Goal: Task Accomplishment & Management: Manage account settings

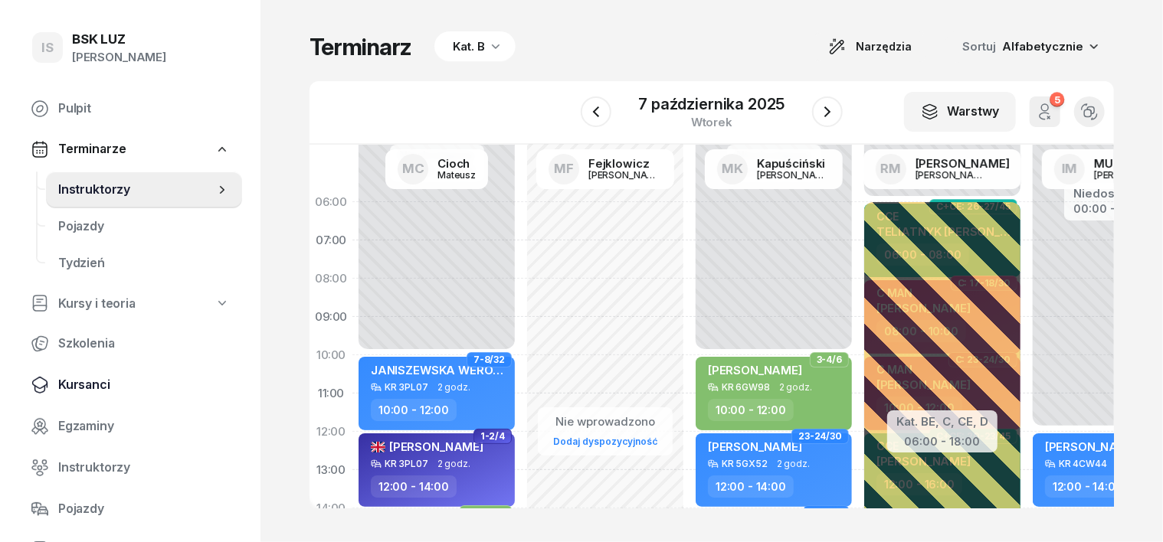
click at [83, 386] on span "Kursanci" at bounding box center [144, 385] width 172 height 20
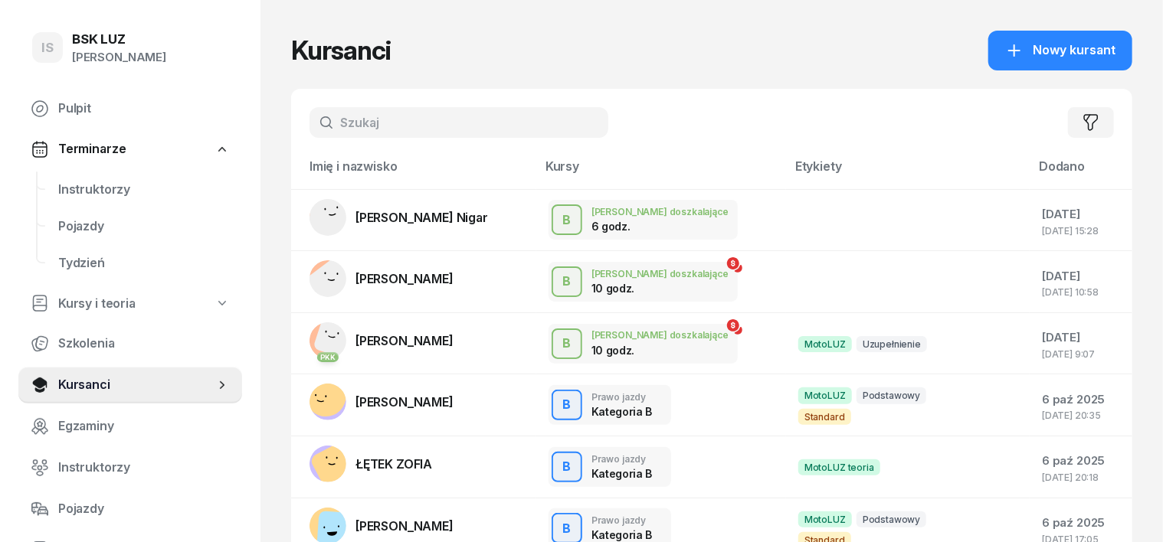
click at [309, 123] on input "text" at bounding box center [458, 122] width 299 height 31
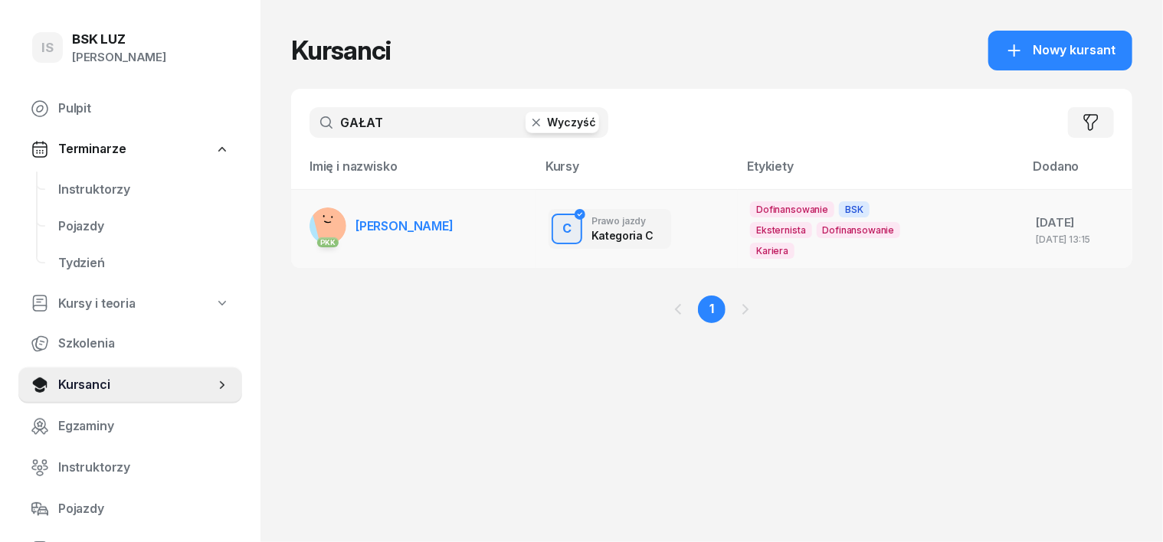
type input "GAŁAT"
click at [311, 219] on rect at bounding box center [335, 221] width 49 height 49
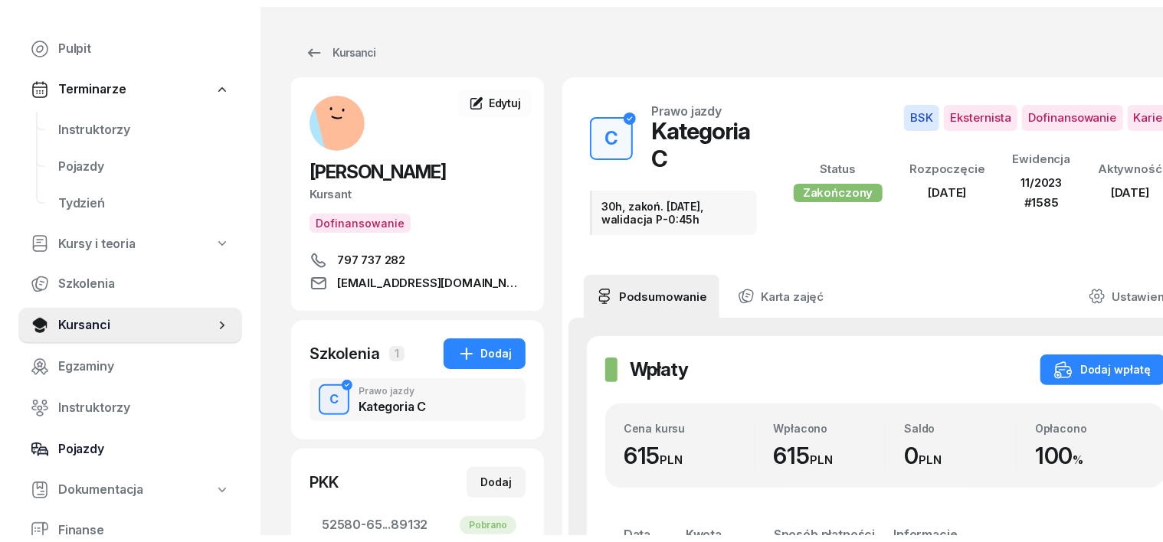
scroll to position [95, 0]
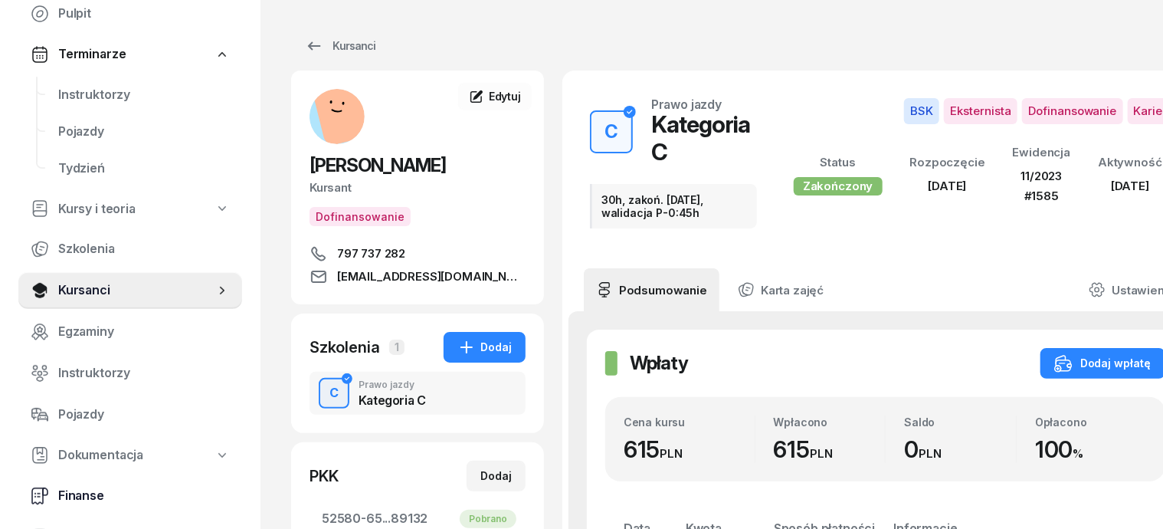
click at [86, 493] on span "Finanse" at bounding box center [144, 496] width 172 height 20
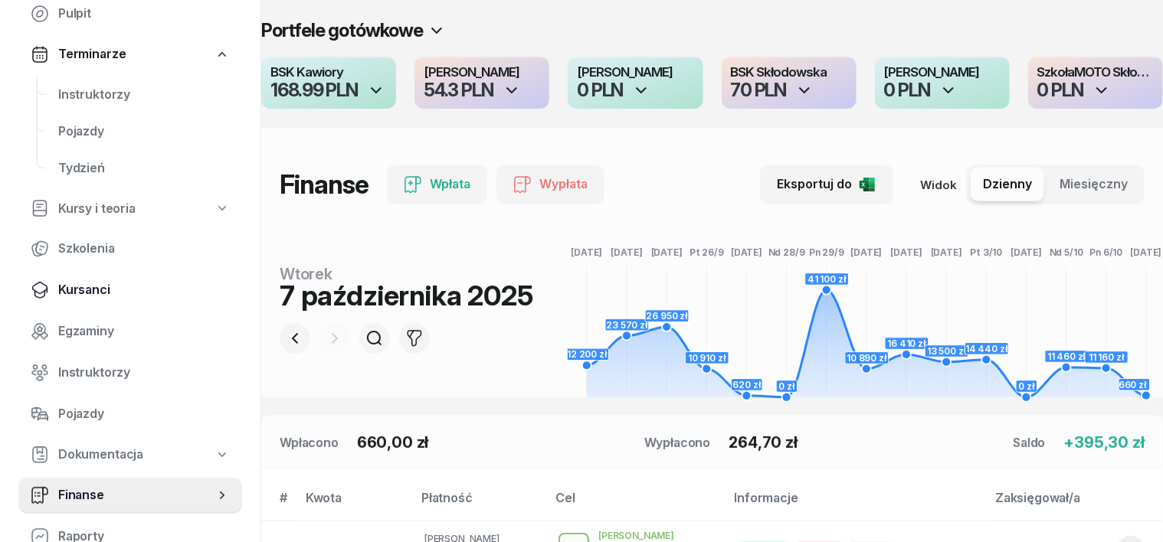
click at [92, 292] on span "Kursanci" at bounding box center [144, 290] width 172 height 20
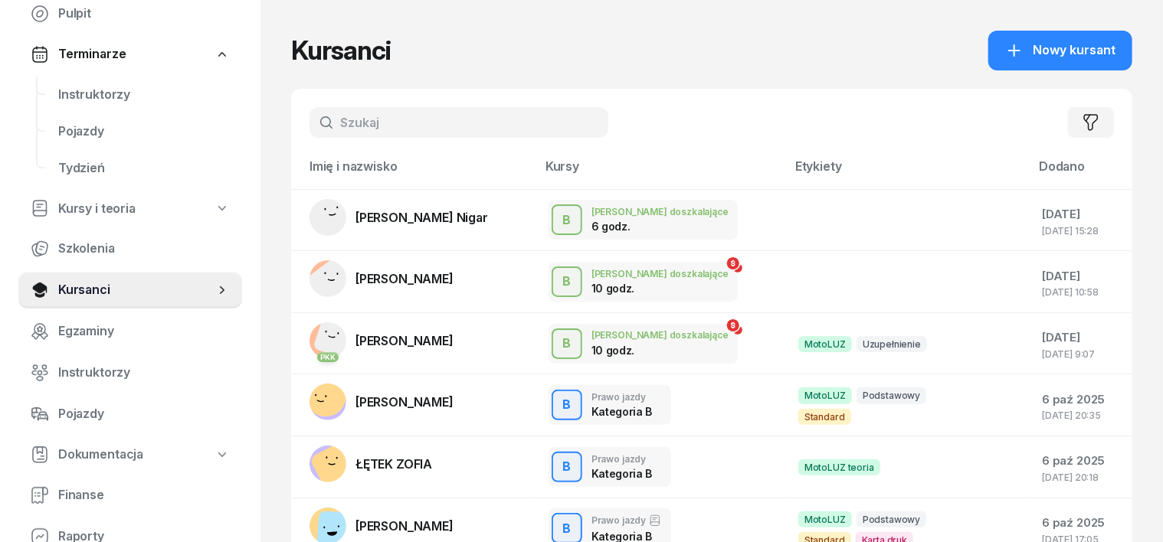
click at [319, 132] on input "text" at bounding box center [458, 122] width 299 height 31
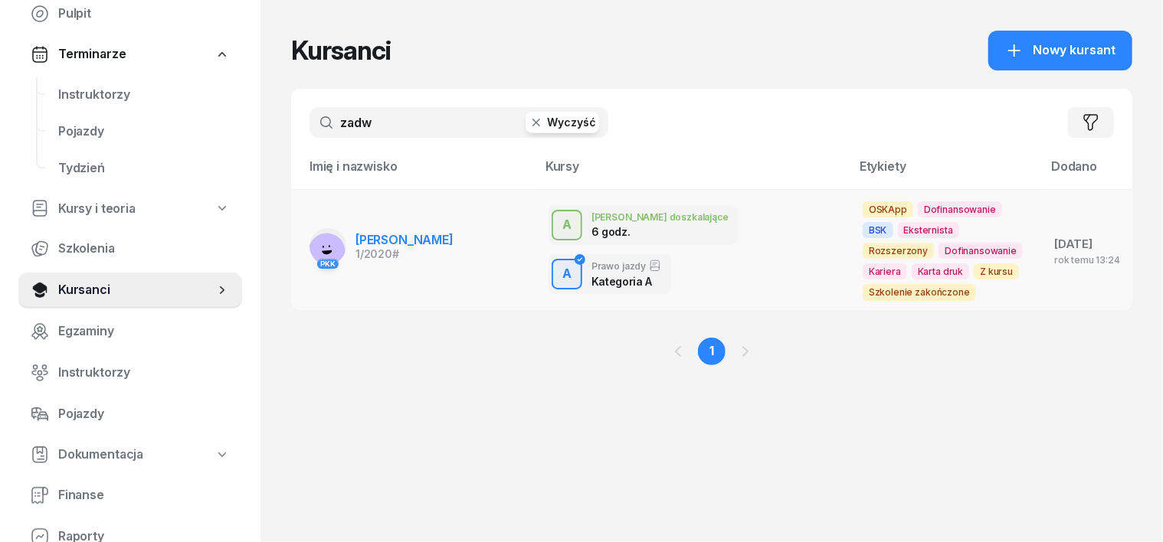
type input "zadw"
click at [322, 251] on icon at bounding box center [327, 252] width 11 height 5
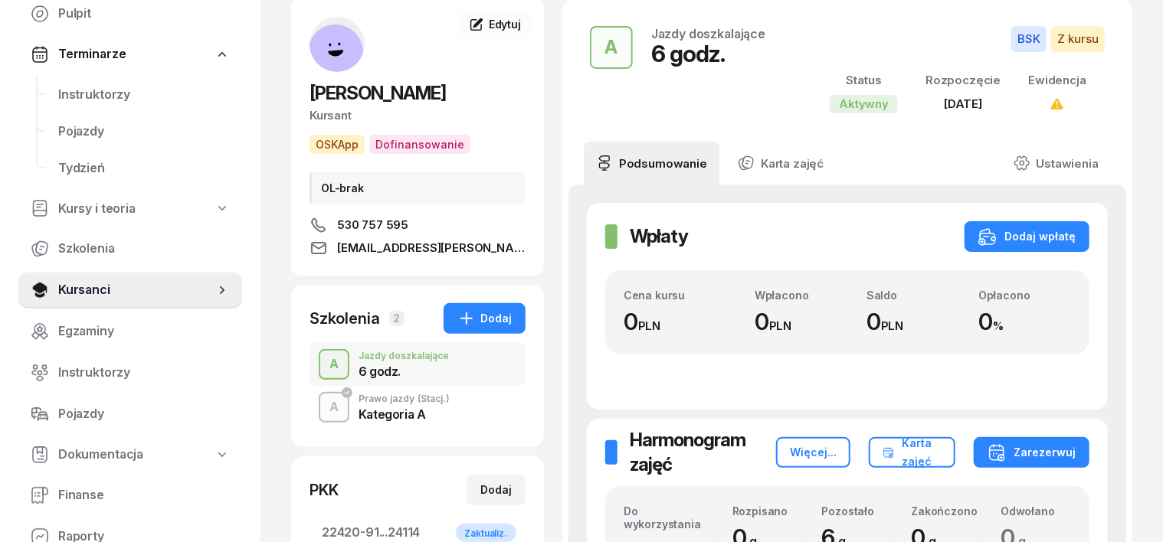
scroll to position [95, 0]
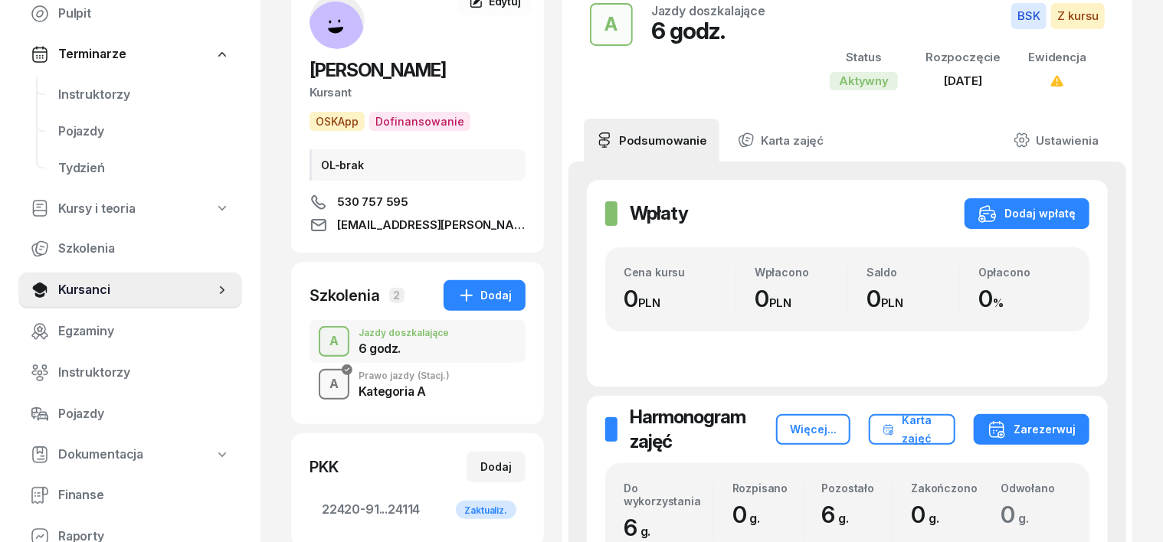
click at [323, 398] on div "A" at bounding box center [333, 384] width 21 height 26
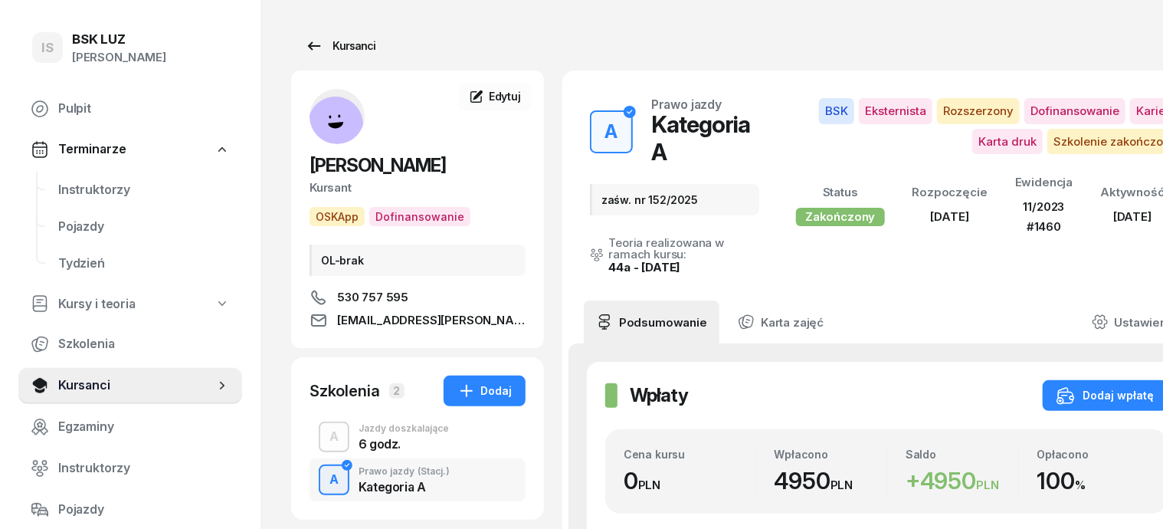
click at [331, 49] on div "Kursanci" at bounding box center [340, 46] width 70 height 18
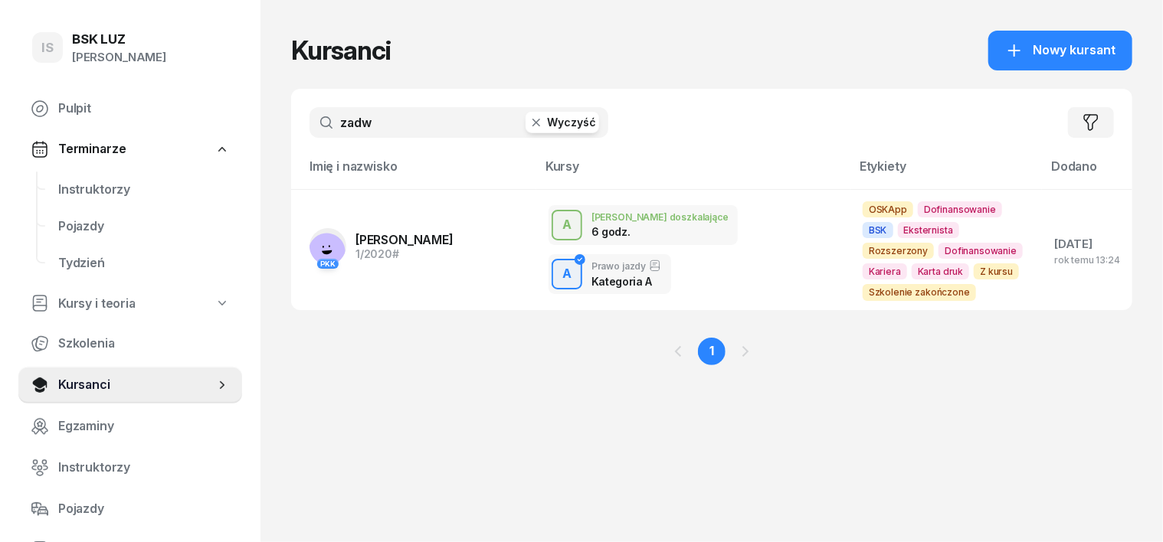
click at [529, 119] on icon "button" at bounding box center [536, 122] width 15 height 15
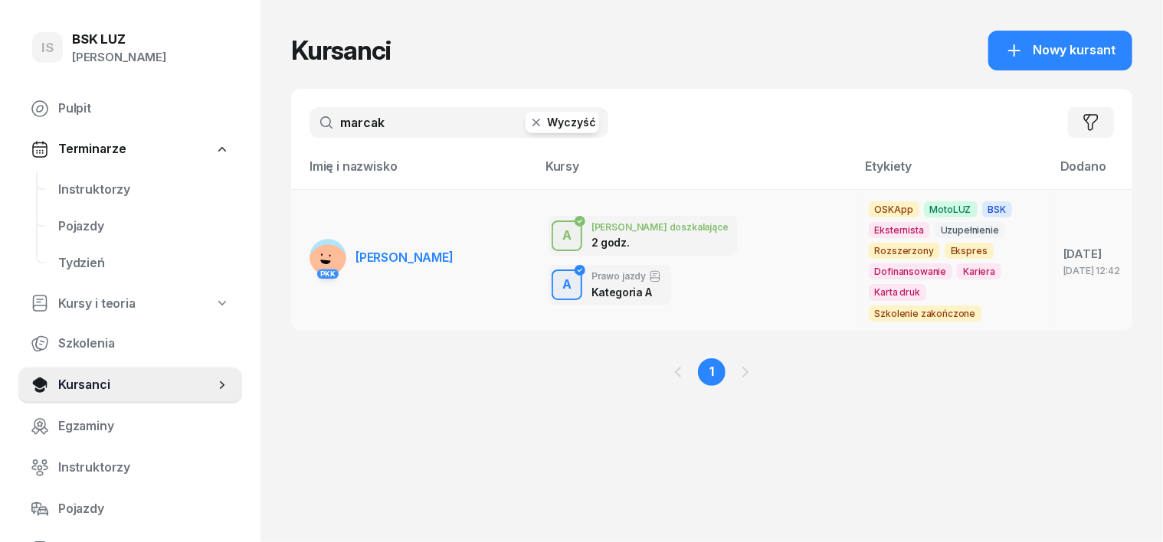
type input "marcak"
click at [303, 251] on rect at bounding box center [327, 265] width 49 height 49
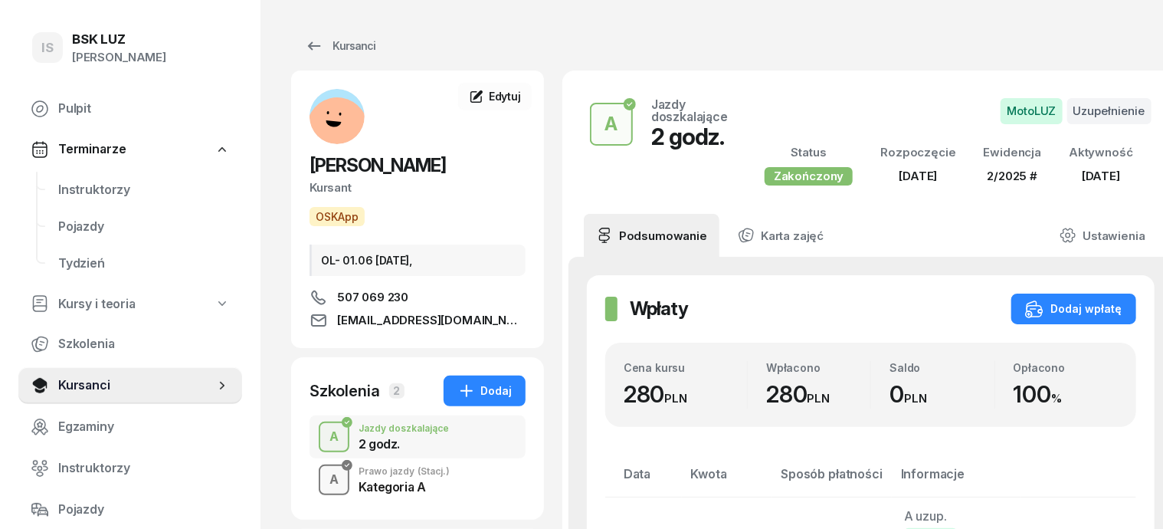
click at [323, 484] on div "A" at bounding box center [333, 479] width 21 height 26
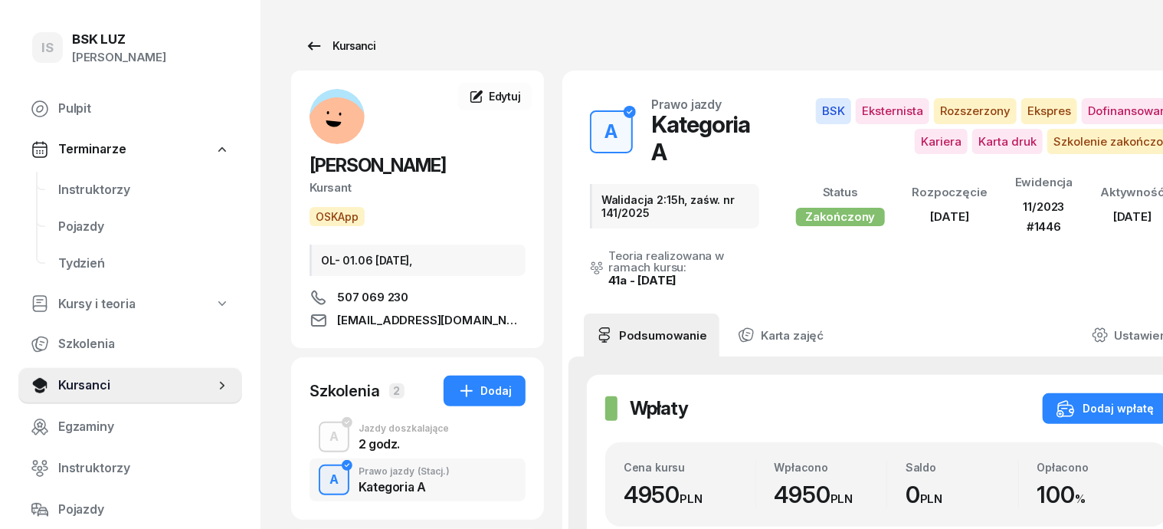
click at [340, 45] on div "Kursanci" at bounding box center [340, 46] width 70 height 18
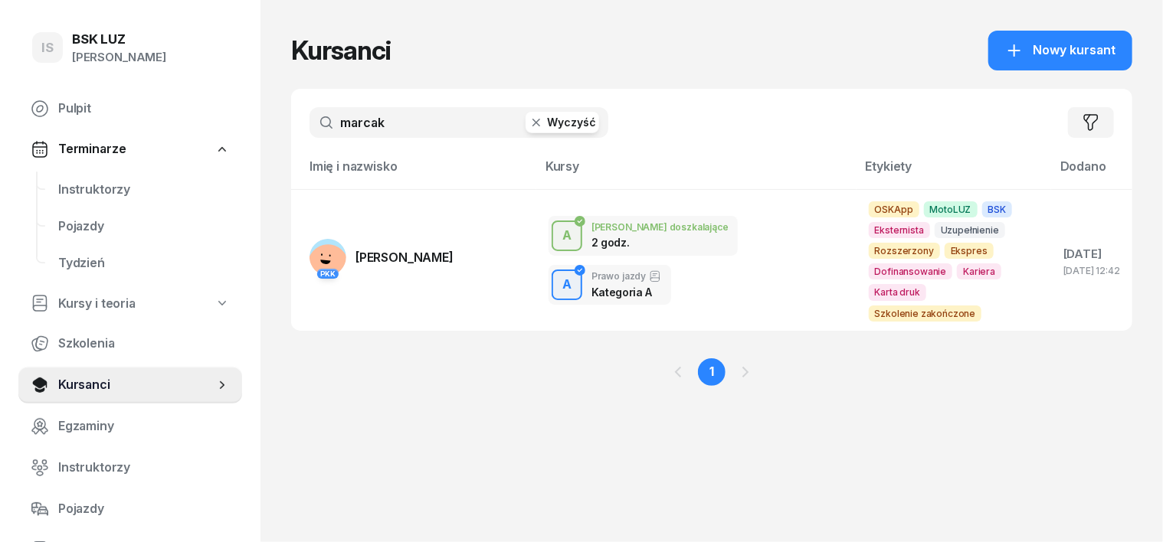
click at [529, 129] on icon "button" at bounding box center [536, 122] width 15 height 15
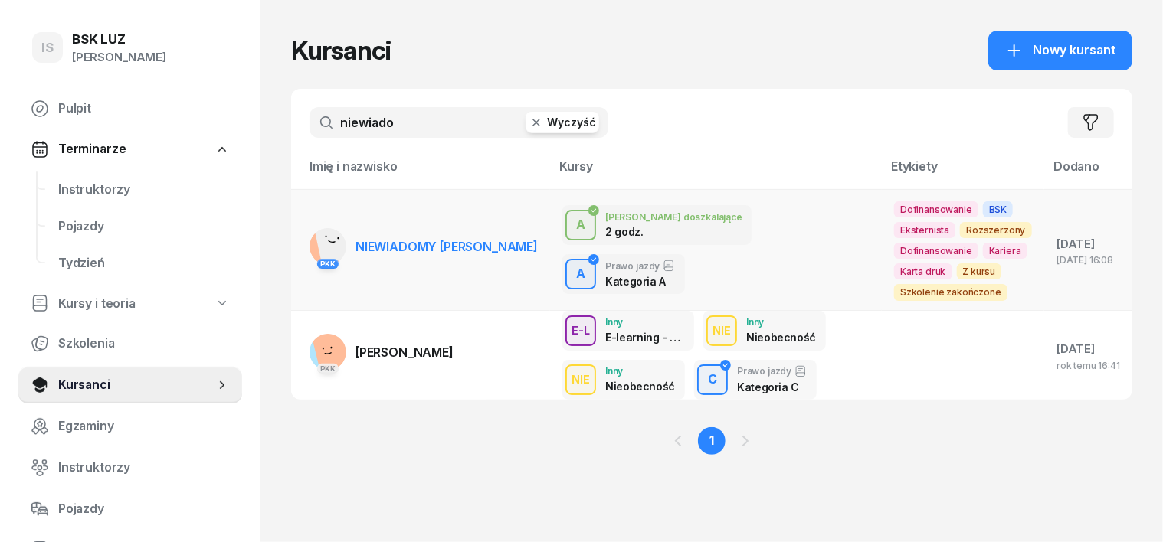
type input "niewiado"
click at [314, 244] on rect at bounding box center [336, 243] width 44 height 44
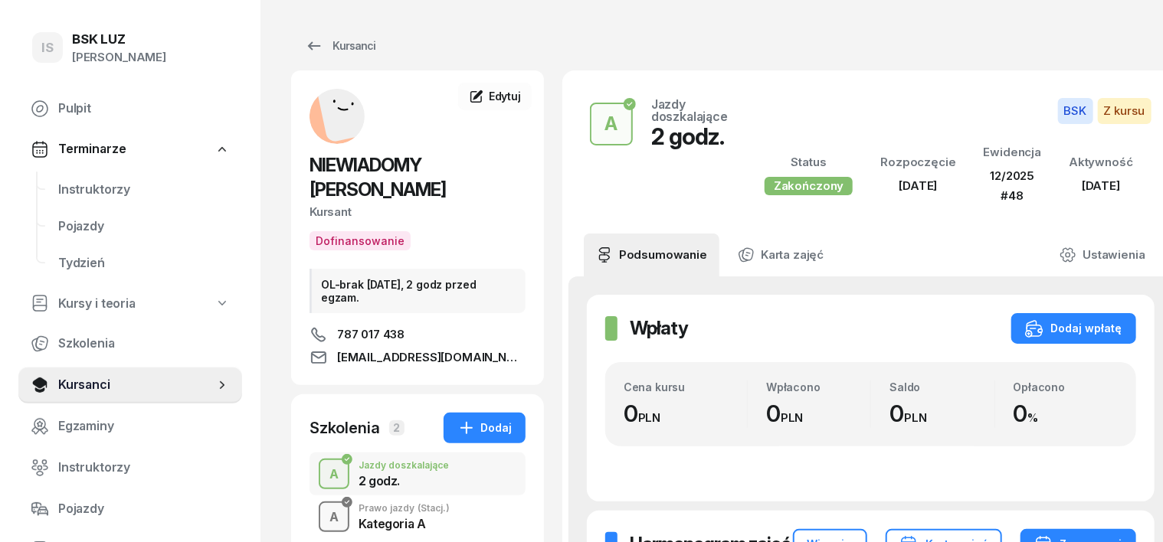
click at [323, 505] on div "A" at bounding box center [333, 518] width 21 height 26
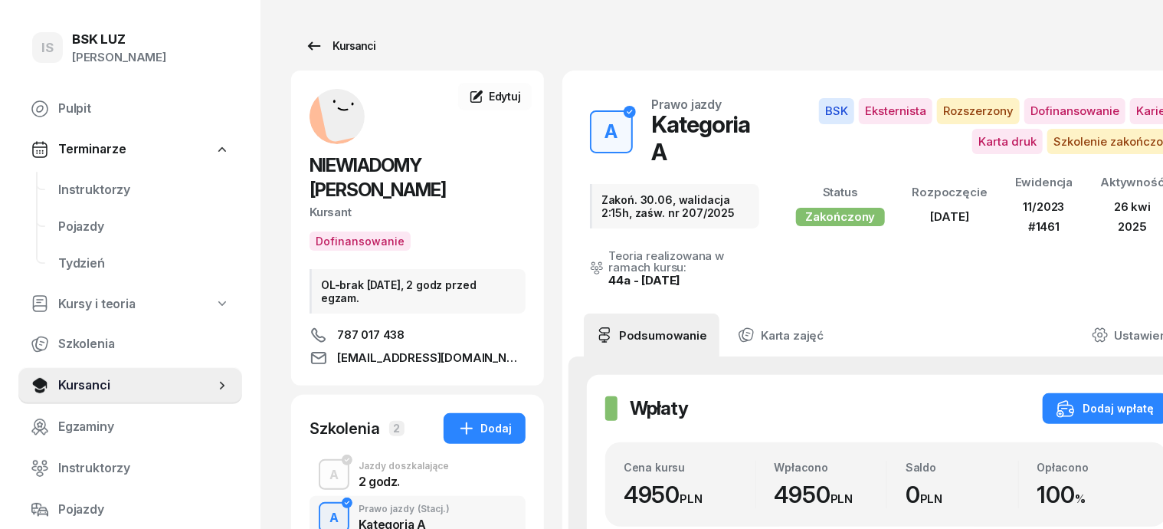
click at [326, 46] on div "Kursanci" at bounding box center [340, 46] width 70 height 18
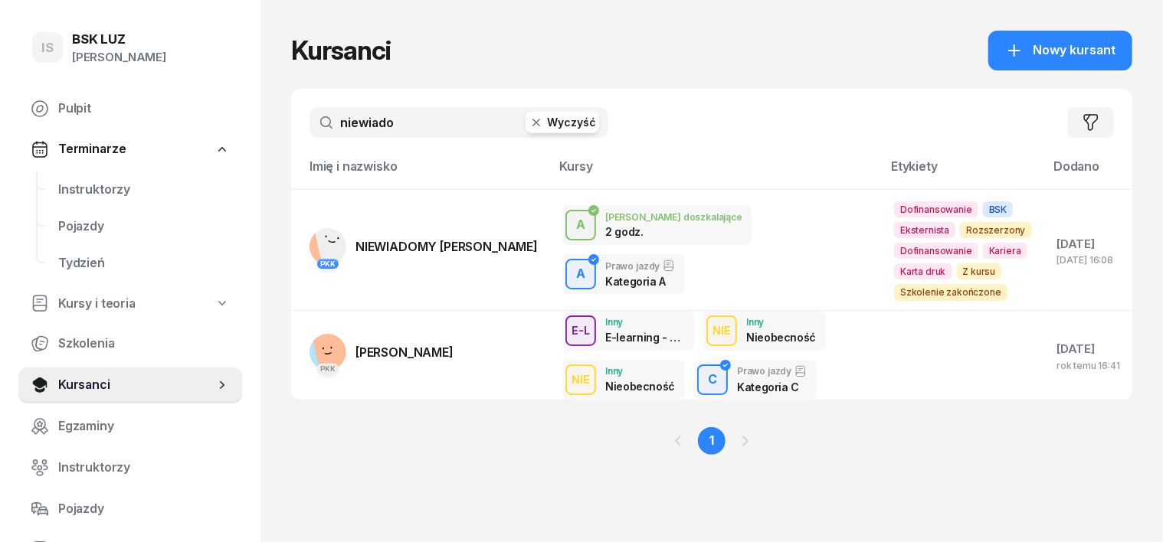
click at [529, 126] on icon "button" at bounding box center [536, 122] width 15 height 15
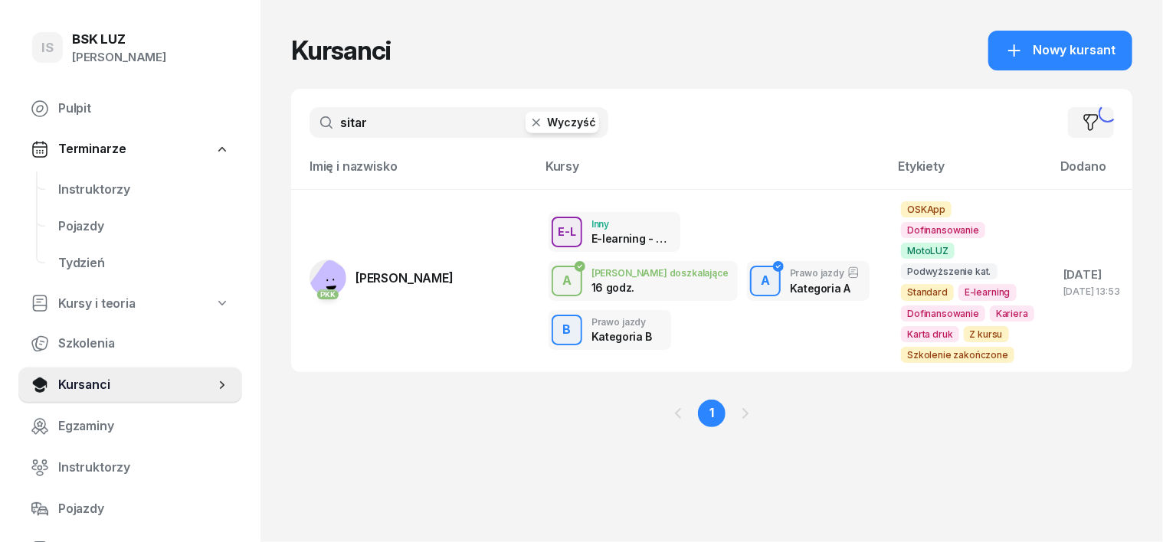
type input "sitar"
click at [303, 269] on rect at bounding box center [333, 287] width 61 height 61
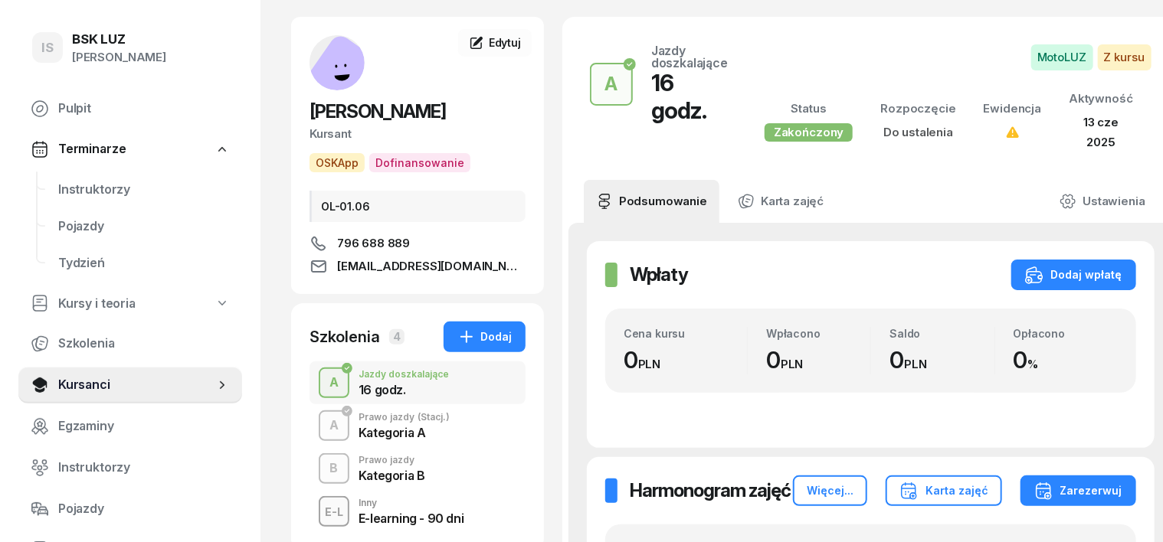
scroll to position [95, 0]
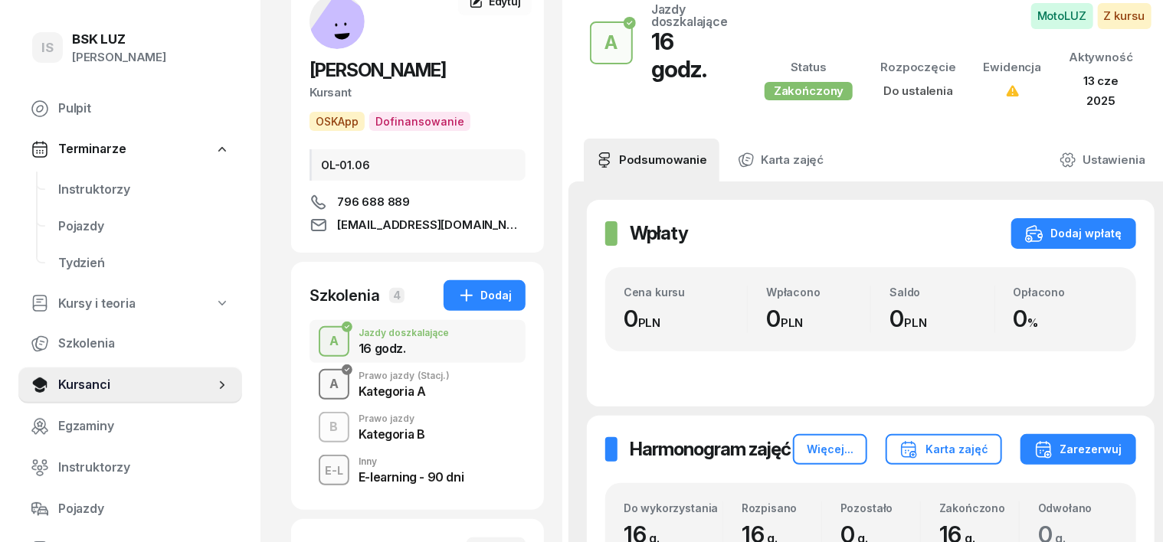
click at [323, 380] on div "A" at bounding box center [333, 384] width 21 height 26
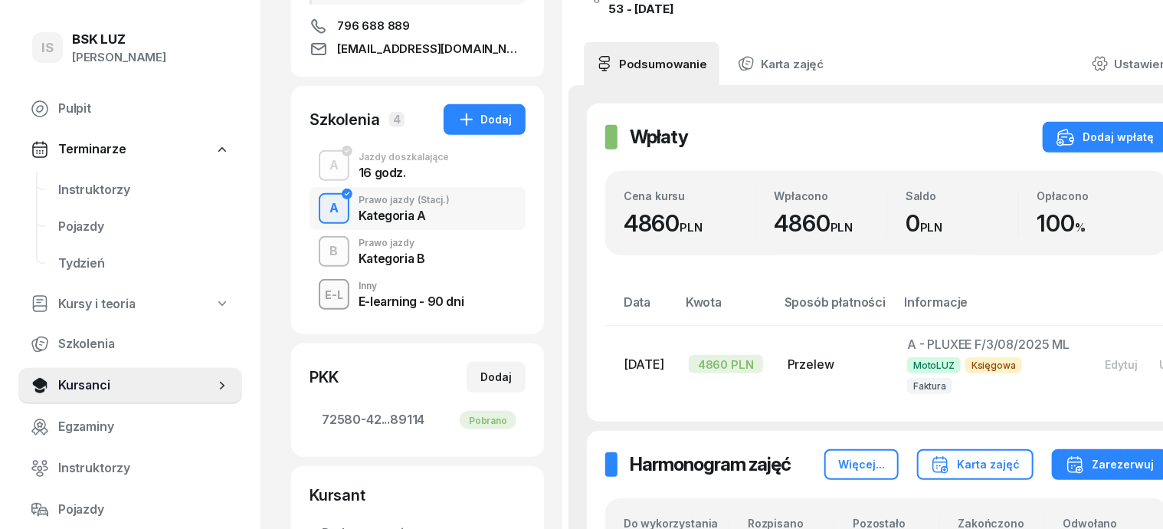
scroll to position [287, 0]
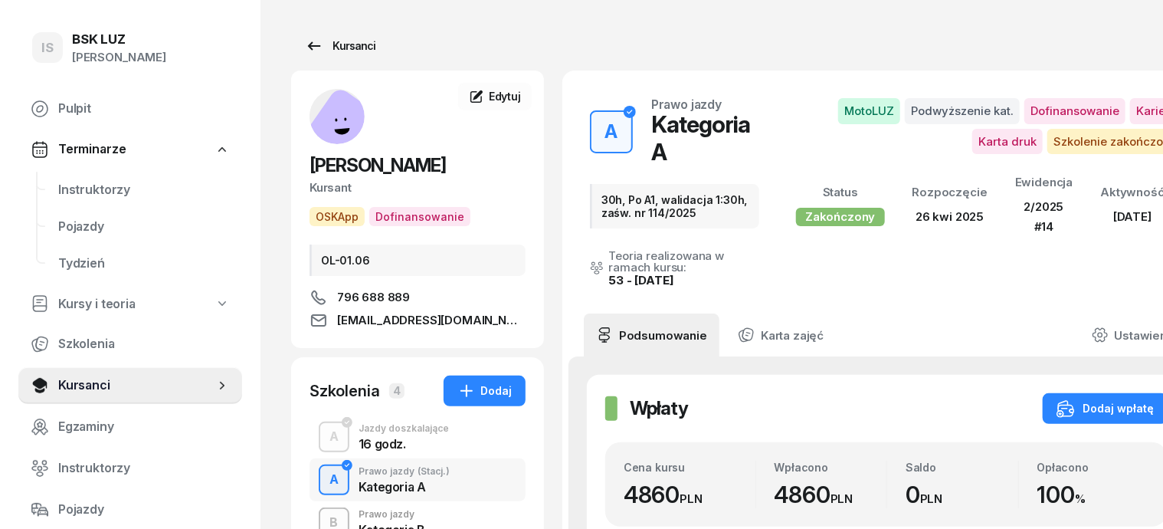
click at [317, 43] on div "Kursanci" at bounding box center [340, 46] width 70 height 18
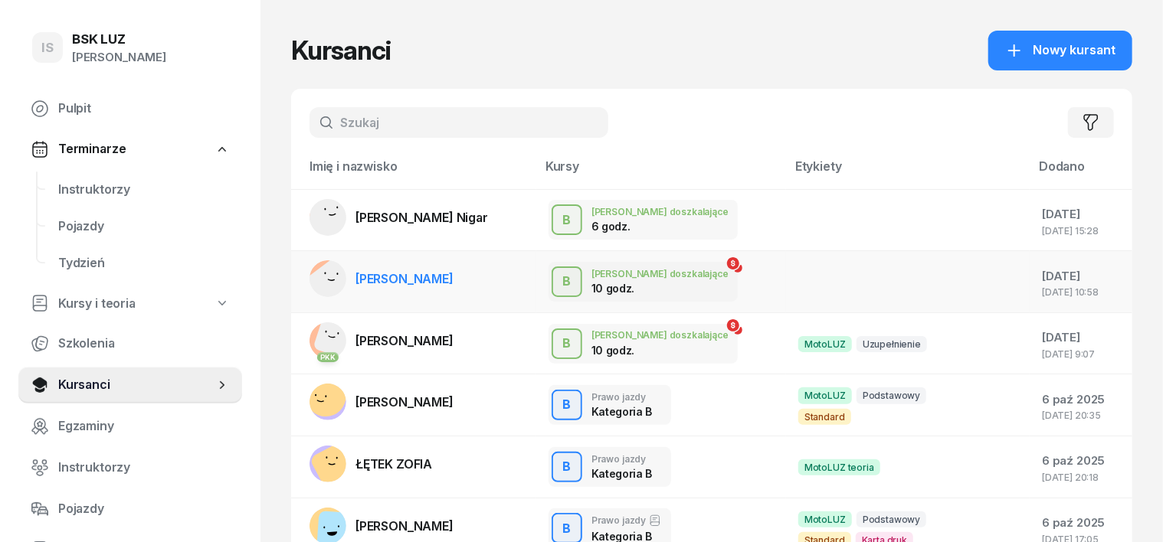
click at [303, 270] on rect at bounding box center [334, 285] width 62 height 62
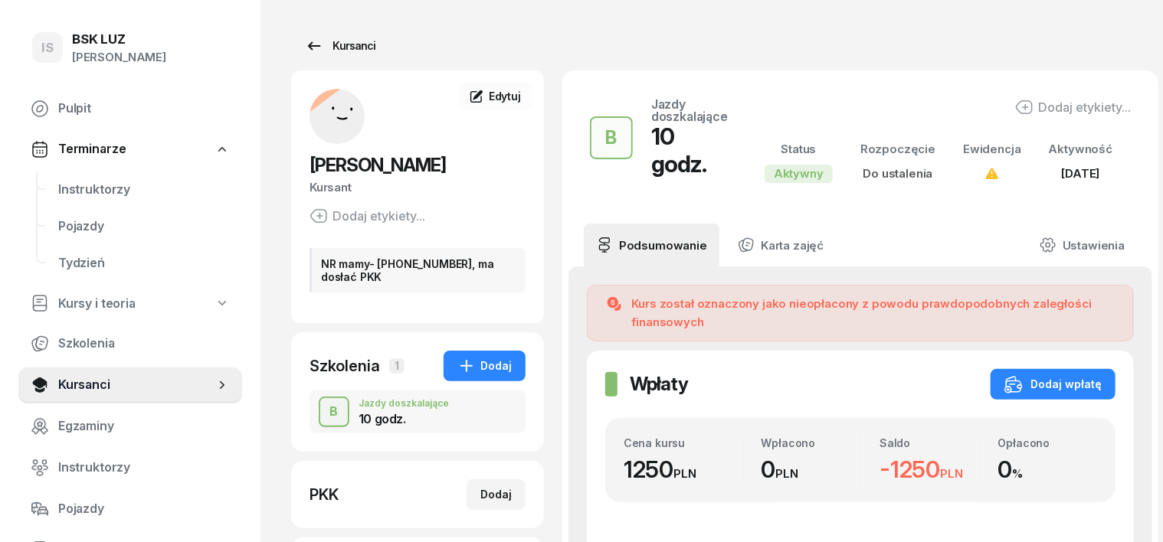
click at [327, 46] on div "Kursanci" at bounding box center [340, 46] width 70 height 18
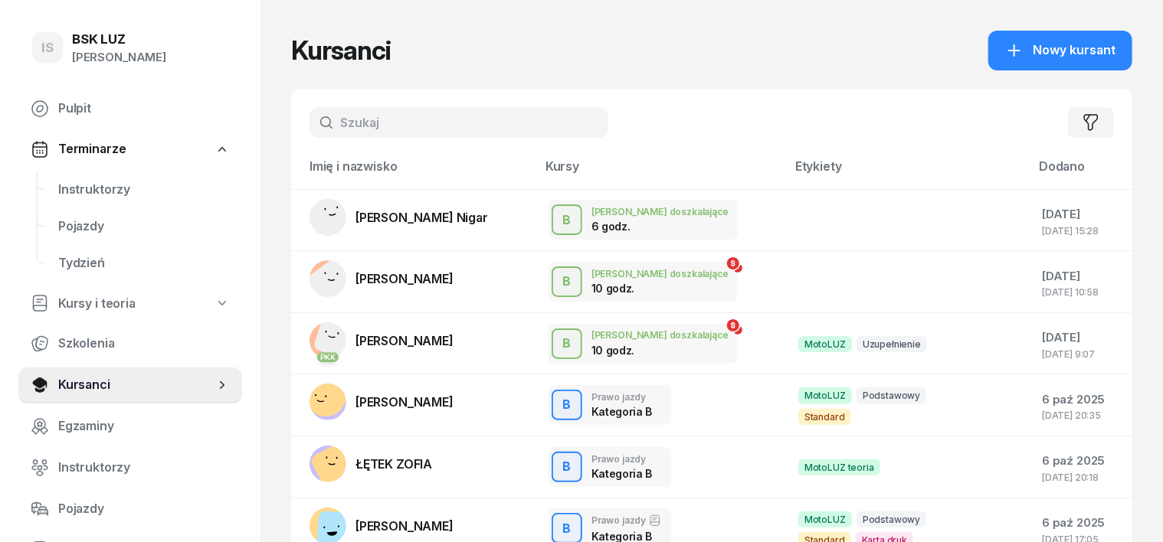
click at [312, 116] on input "text" at bounding box center [458, 122] width 299 height 31
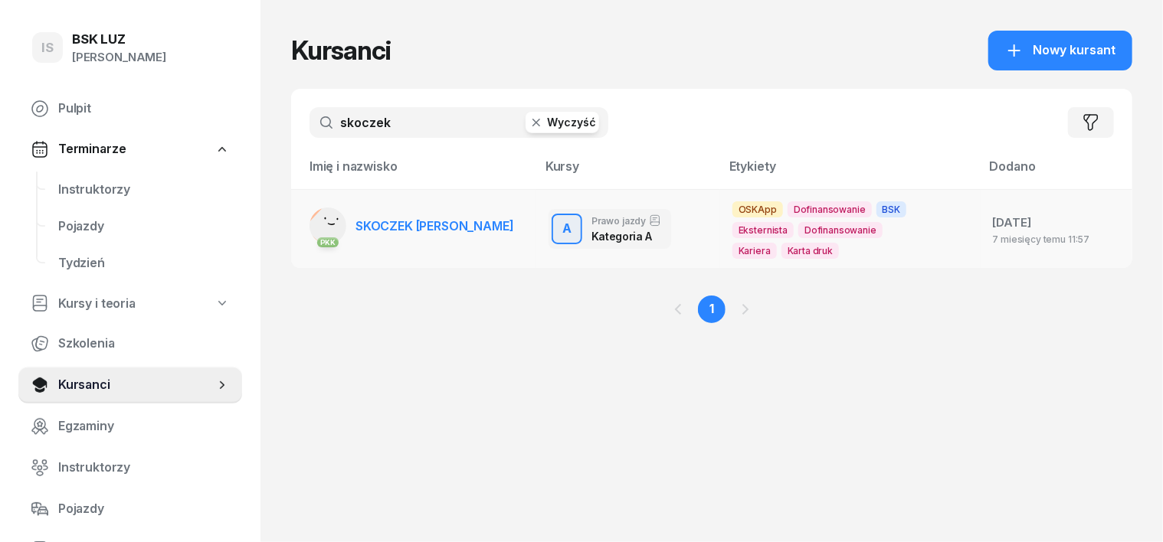
type input "skoczek"
click at [304, 222] on rect at bounding box center [332, 226] width 57 height 57
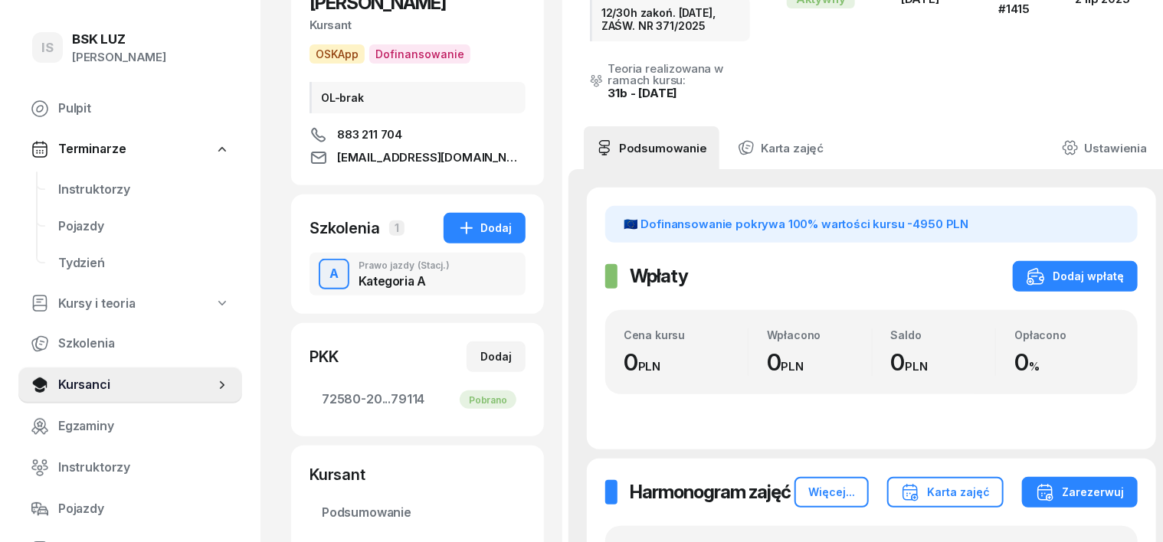
scroll to position [191, 0]
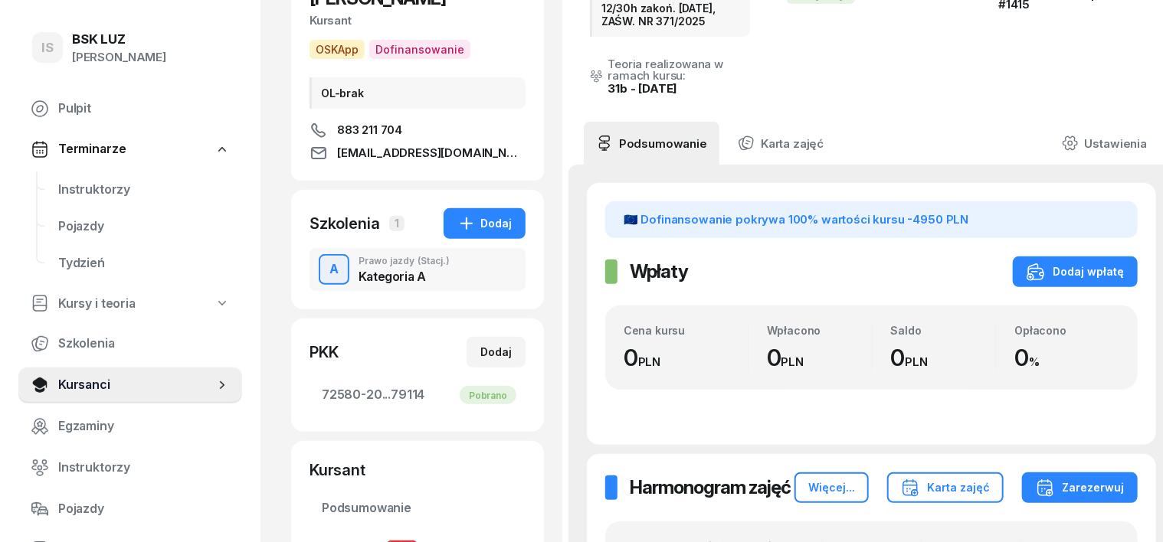
click at [323, 257] on div "A" at bounding box center [333, 270] width 21 height 26
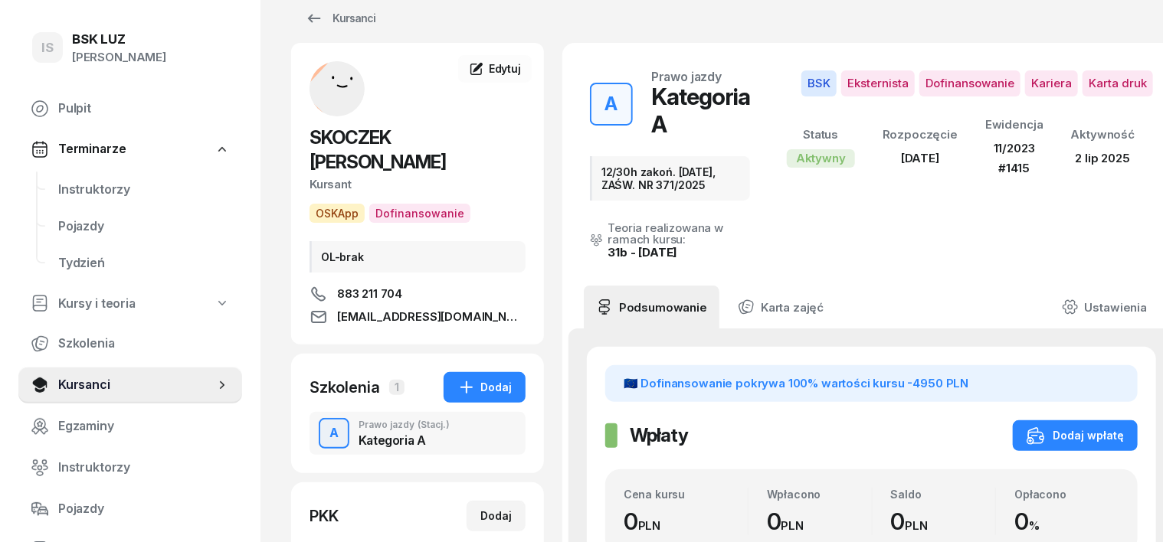
scroll to position [0, 0]
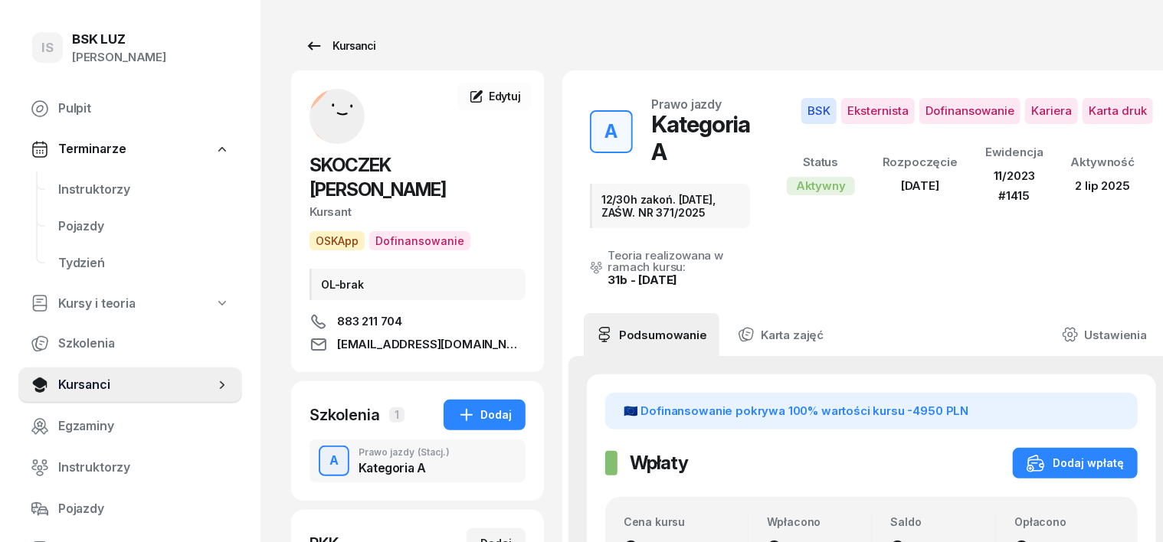
click at [331, 46] on div "Kursanci" at bounding box center [340, 46] width 70 height 18
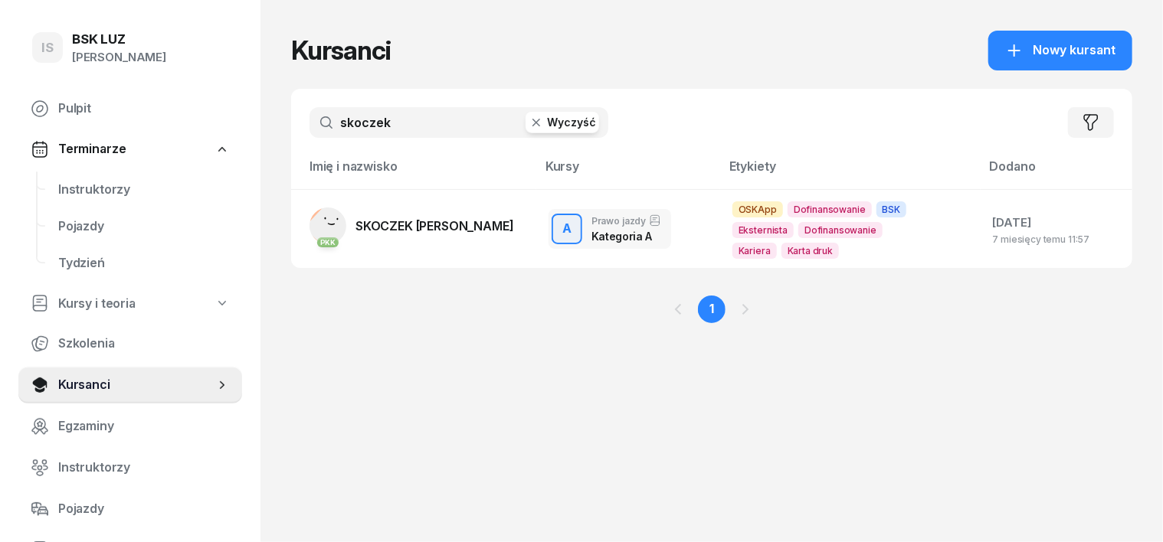
click at [529, 117] on icon "button" at bounding box center [536, 122] width 15 height 15
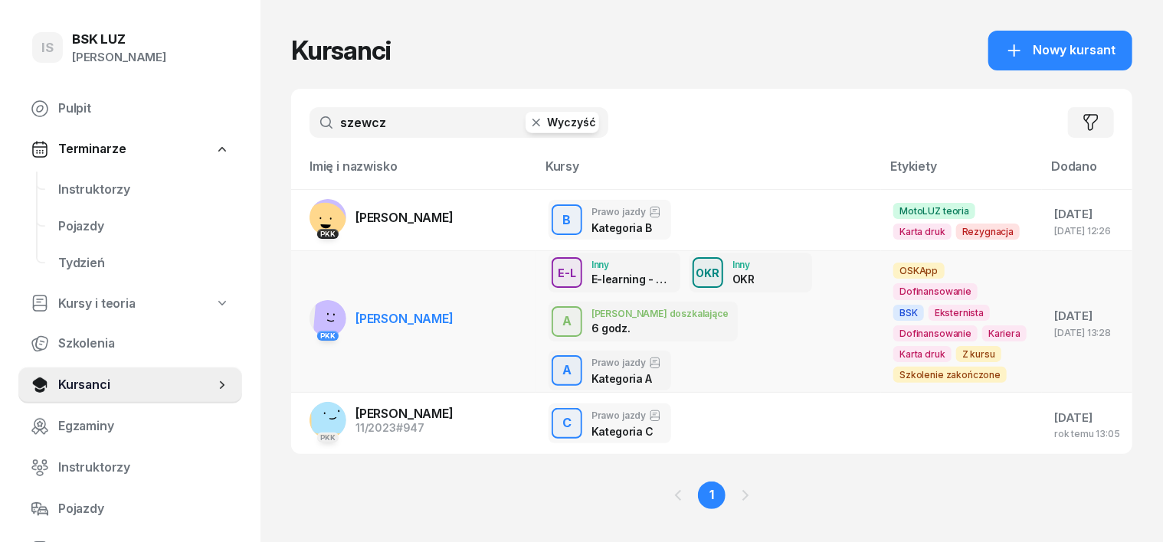
type input "szewcz"
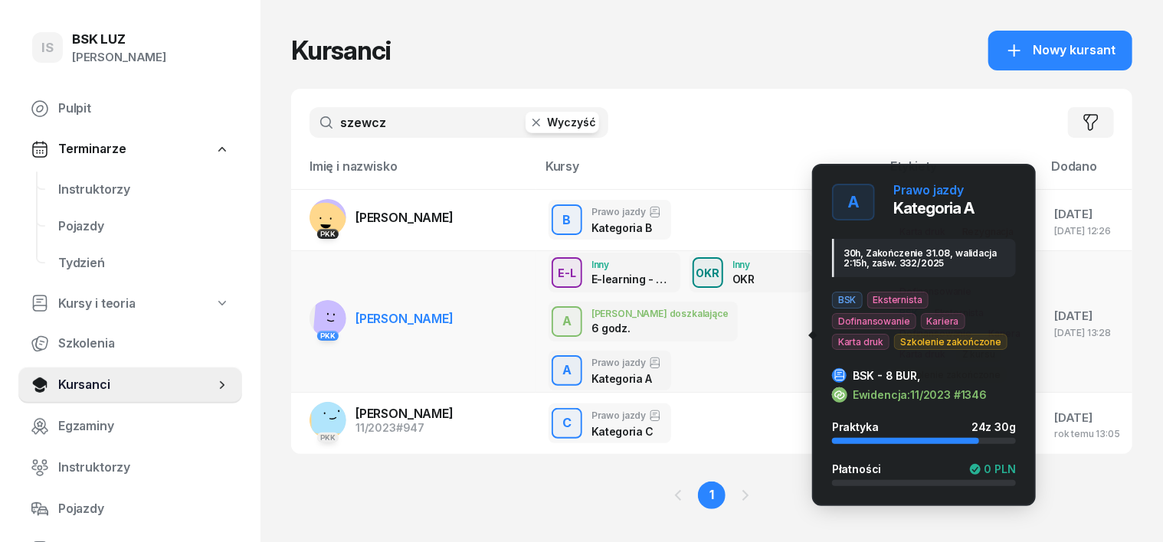
click at [578, 358] on div "A" at bounding box center [566, 371] width 21 height 26
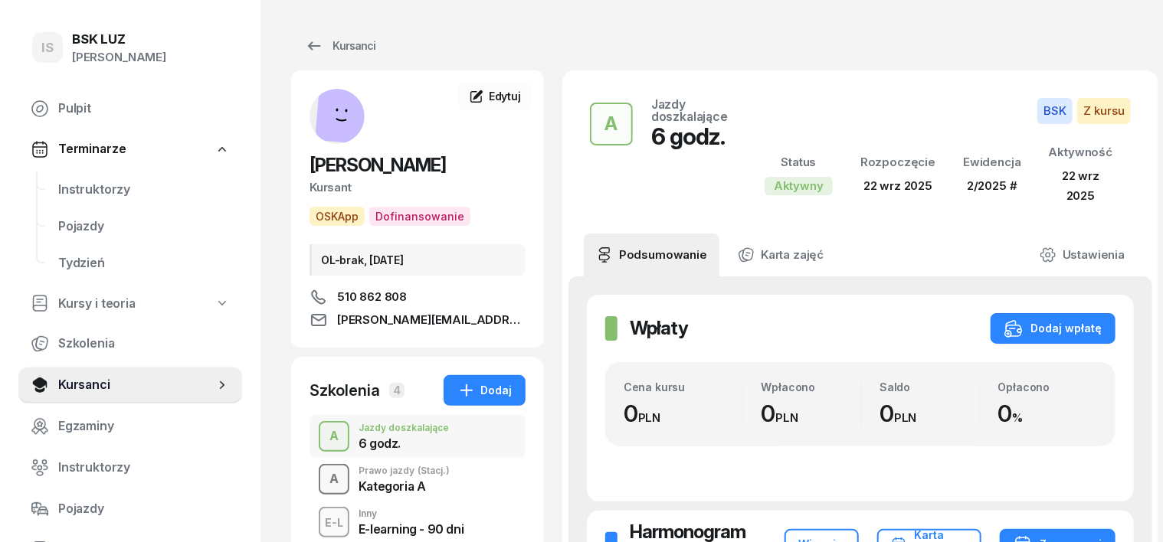
click at [323, 473] on div "A" at bounding box center [333, 479] width 21 height 26
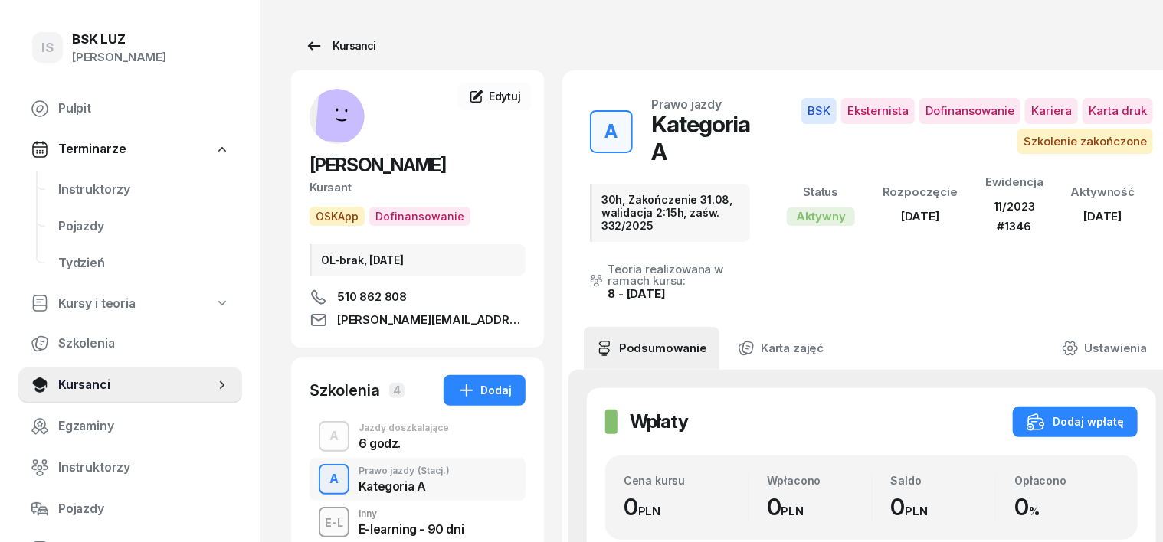
click at [326, 49] on div "Kursanci" at bounding box center [340, 46] width 70 height 18
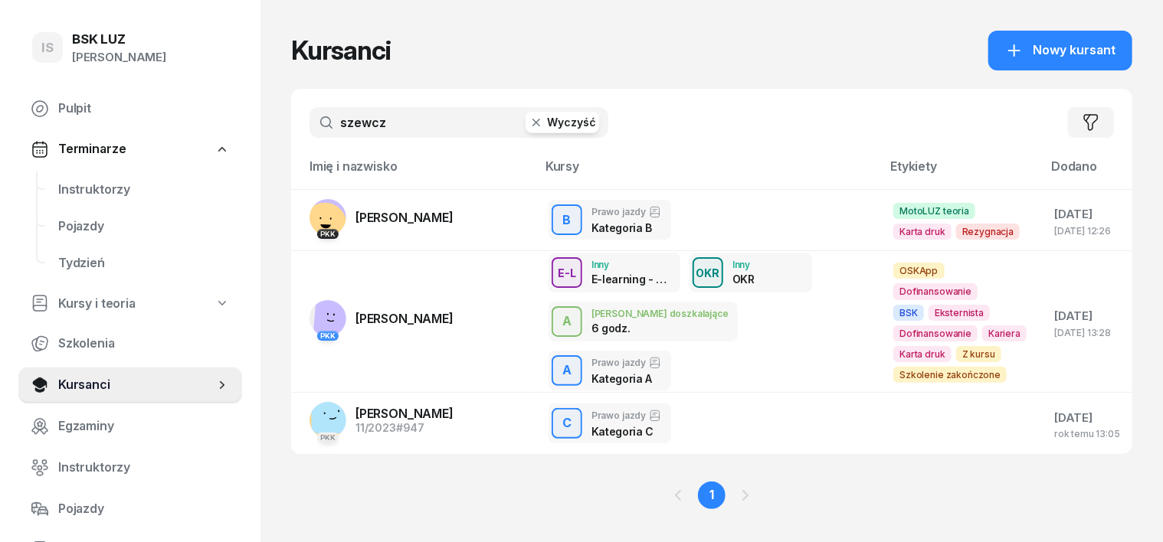
click at [529, 119] on icon "button" at bounding box center [536, 122] width 15 height 15
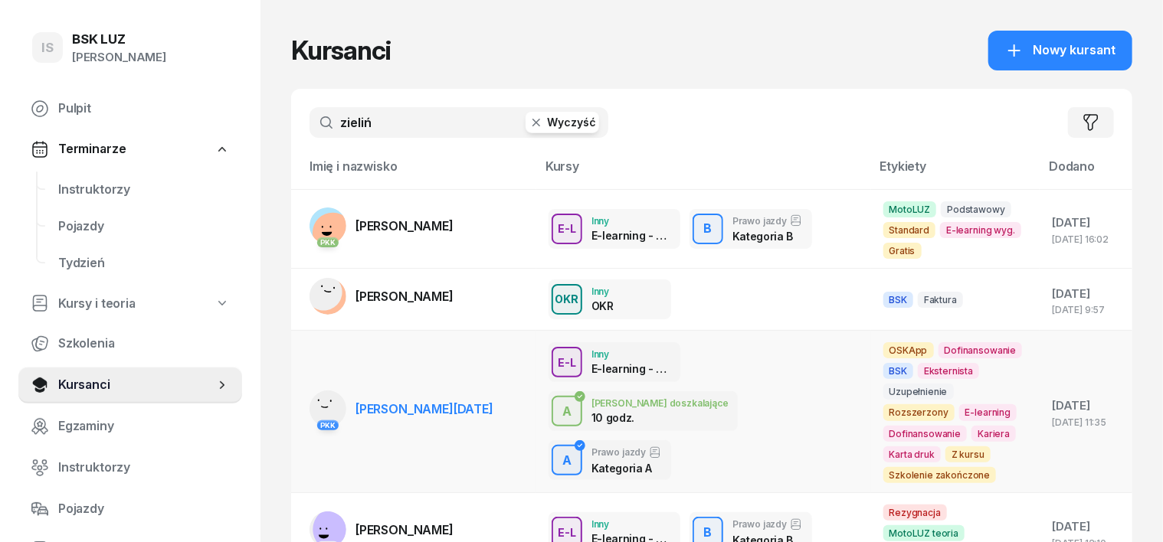
type input "zieliń"
click at [298, 400] on rect at bounding box center [327, 405] width 58 height 58
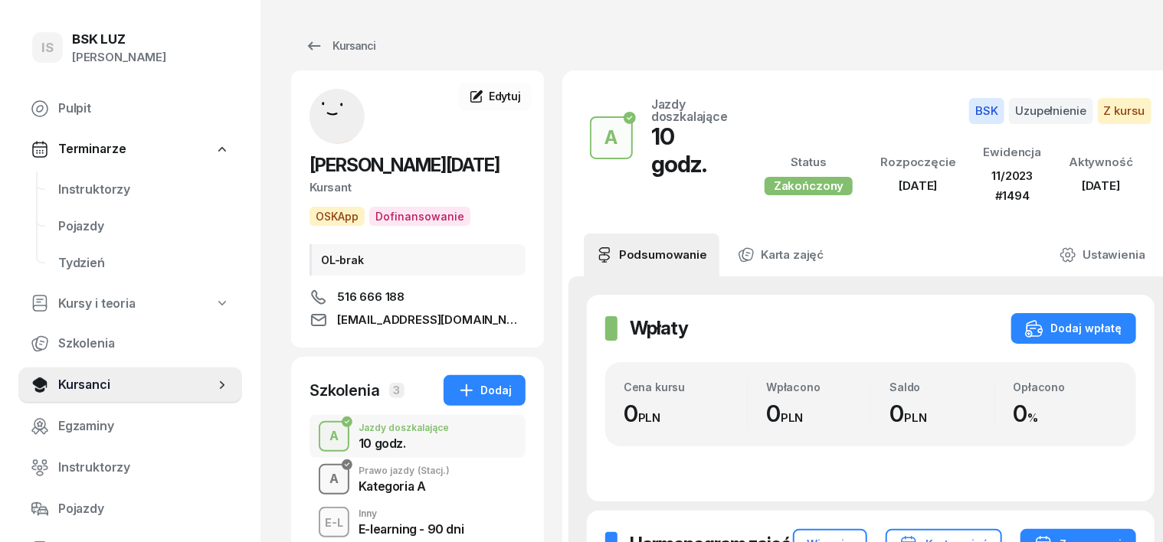
click at [323, 481] on div "A" at bounding box center [333, 479] width 21 height 26
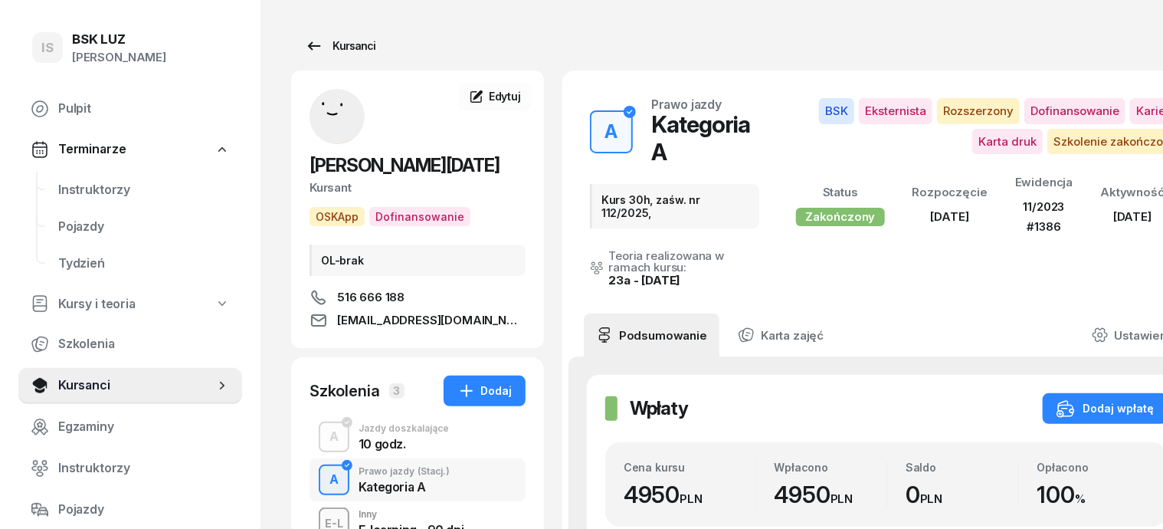
click at [322, 41] on div "Kursanci" at bounding box center [340, 46] width 70 height 18
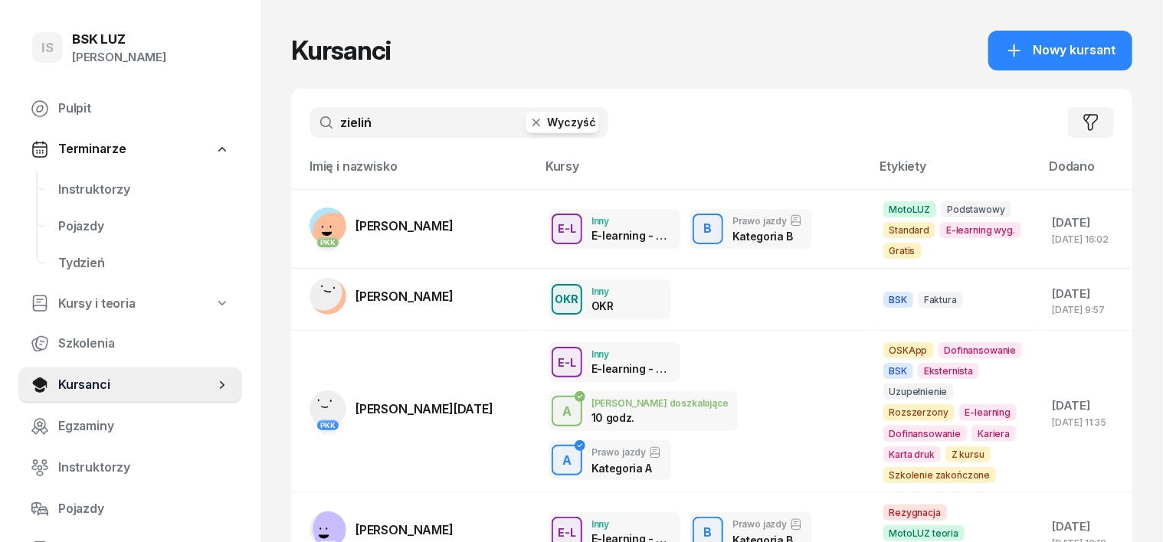
click at [532, 123] on icon "button" at bounding box center [536, 123] width 8 height 8
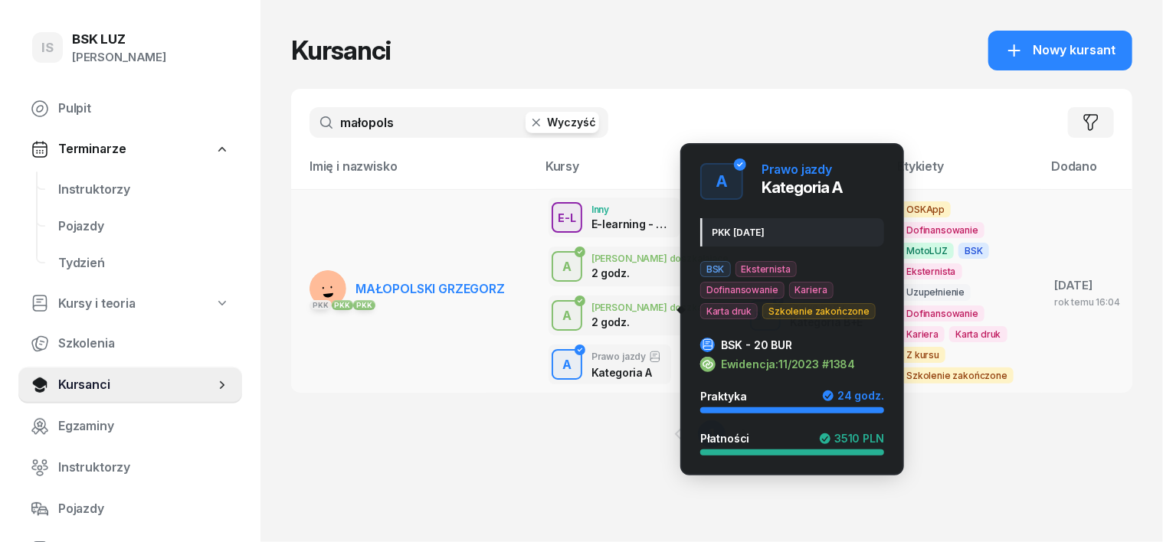
type input "małopols"
click at [556, 352] on div "A" at bounding box center [566, 365] width 21 height 26
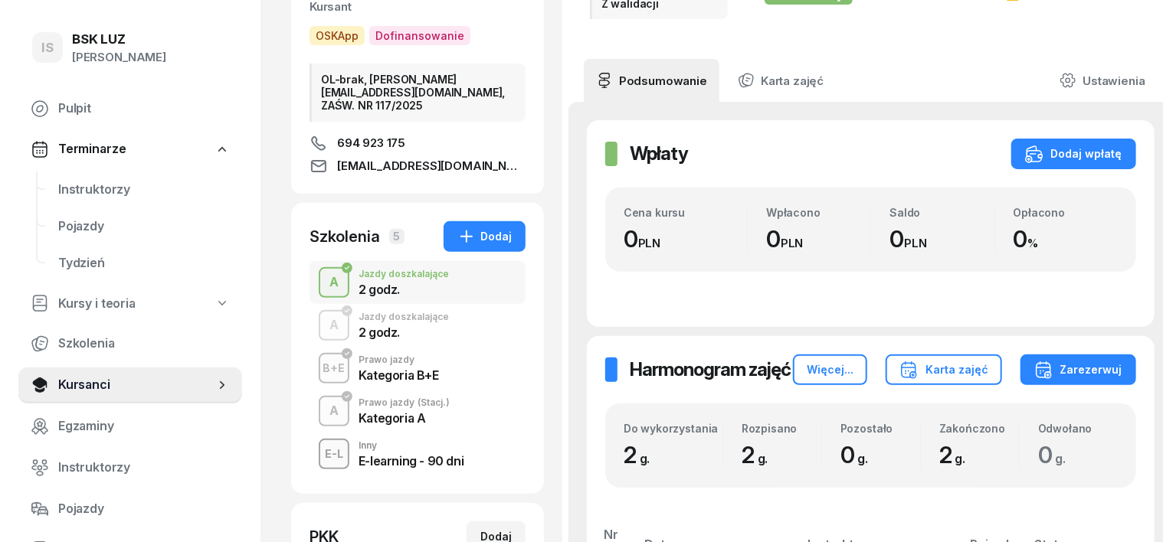
scroll to position [191, 0]
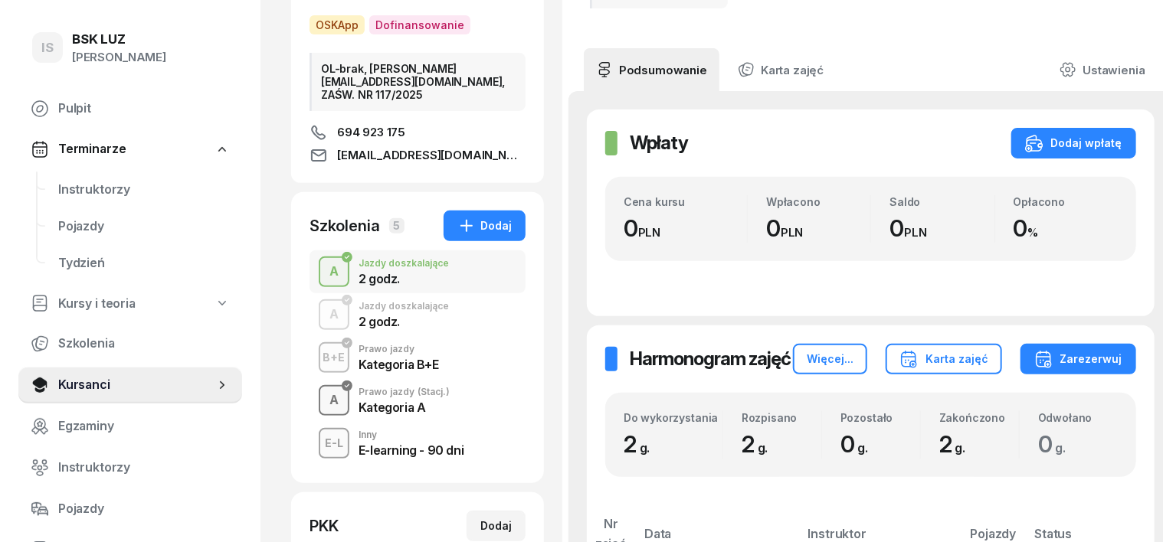
click at [323, 388] on div "A" at bounding box center [333, 401] width 21 height 26
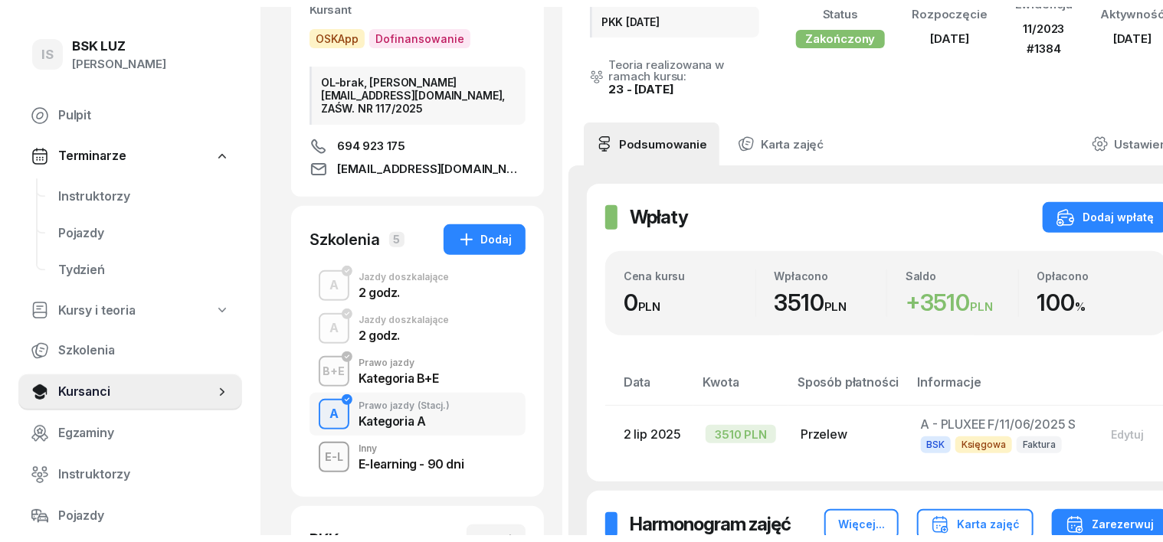
scroll to position [287, 0]
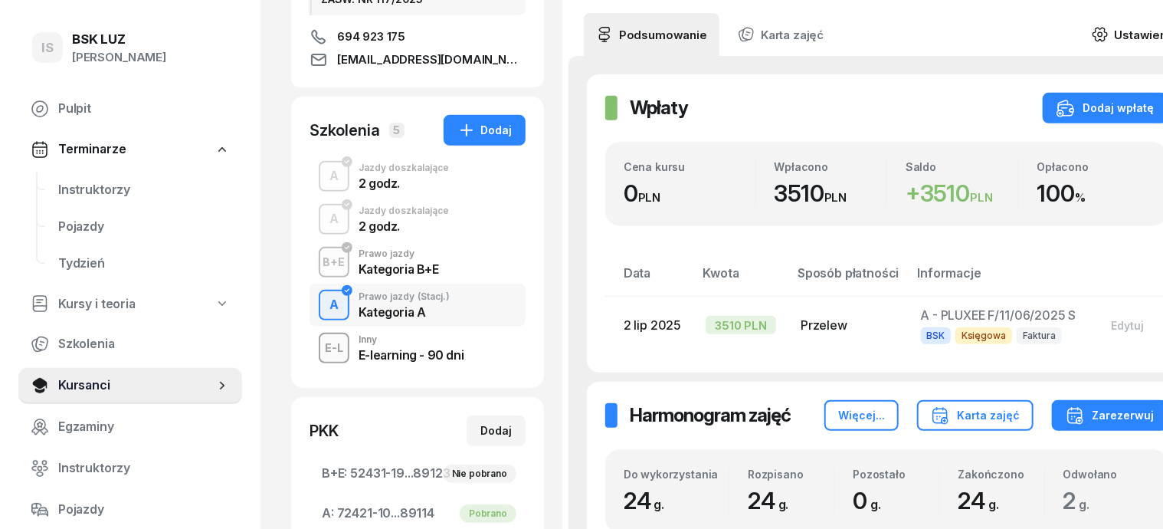
click at [1102, 32] on icon at bounding box center [1100, 34] width 5 height 5
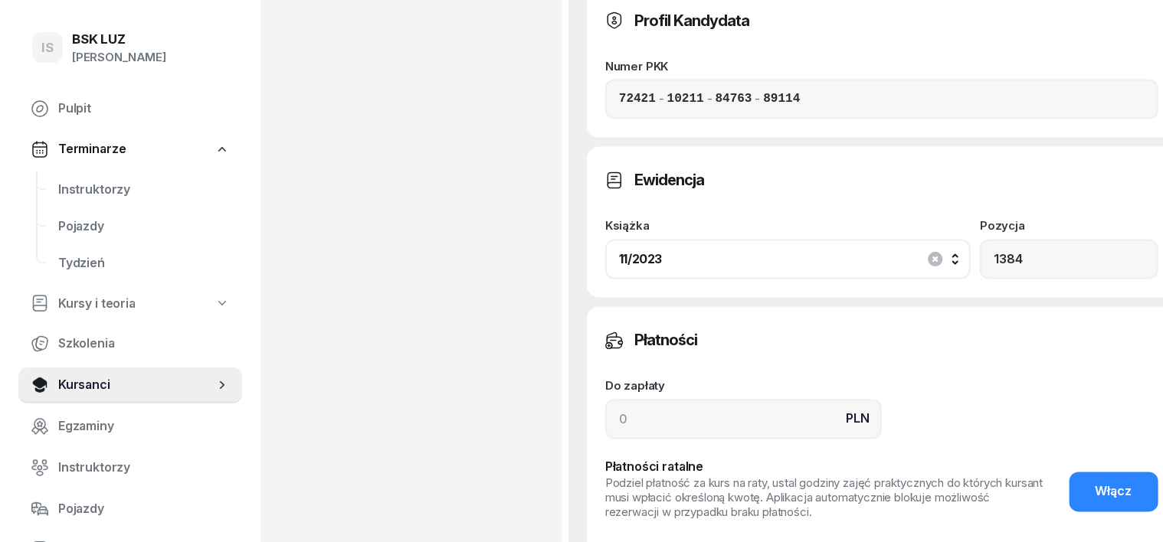
scroll to position [1340, 0]
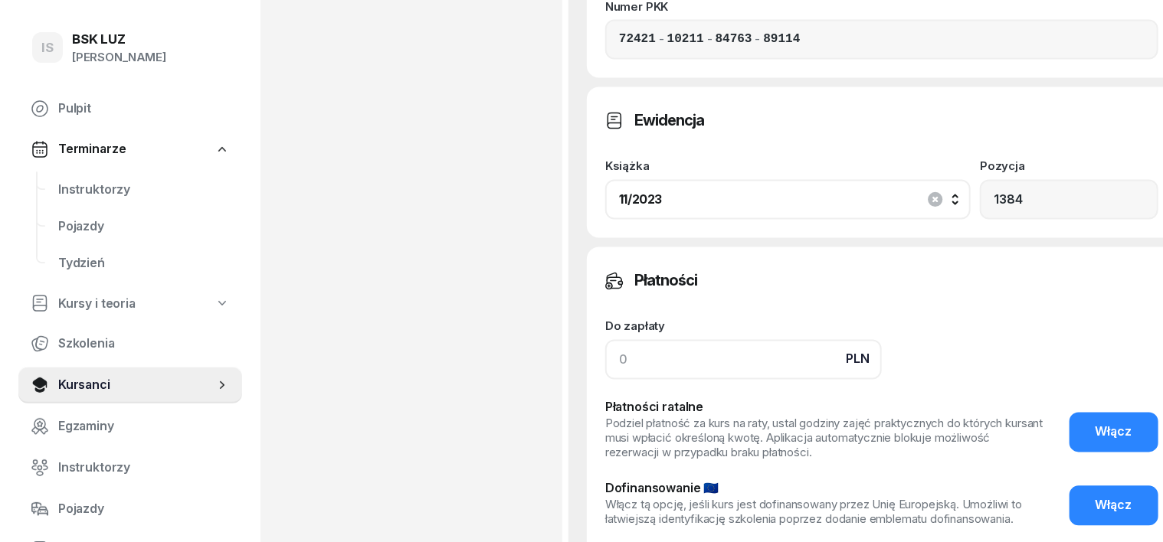
click at [605, 340] on input at bounding box center [743, 360] width 277 height 40
type input "3510"
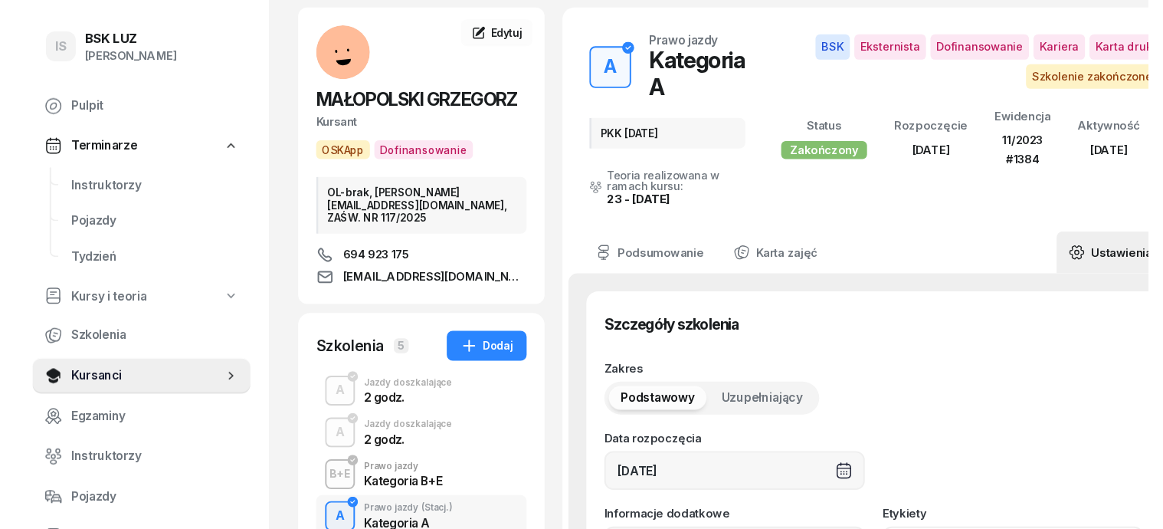
scroll to position [0, 0]
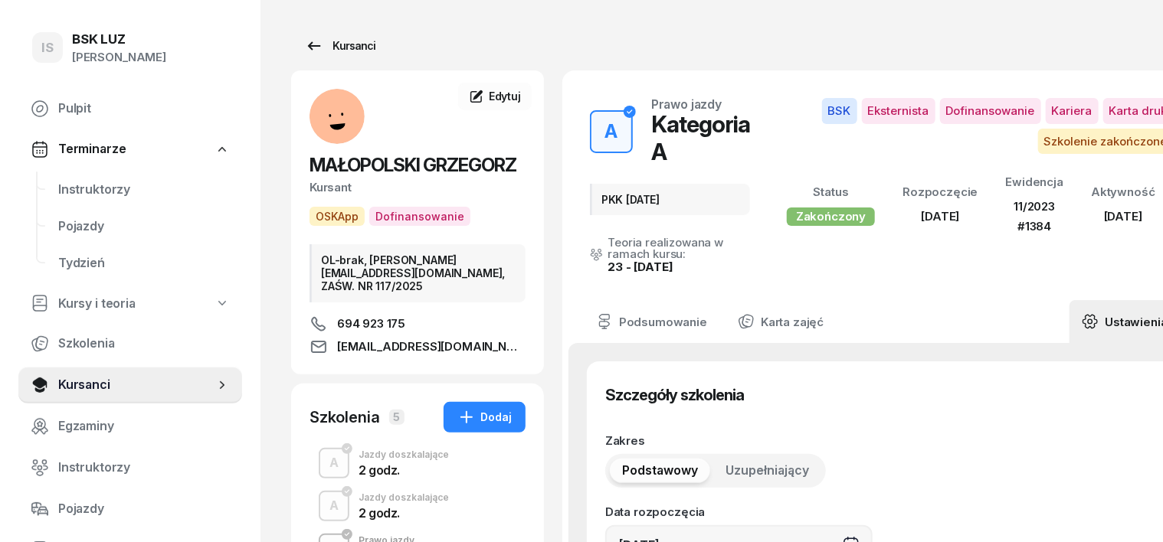
click at [315, 47] on div "Kursanci" at bounding box center [340, 46] width 70 height 18
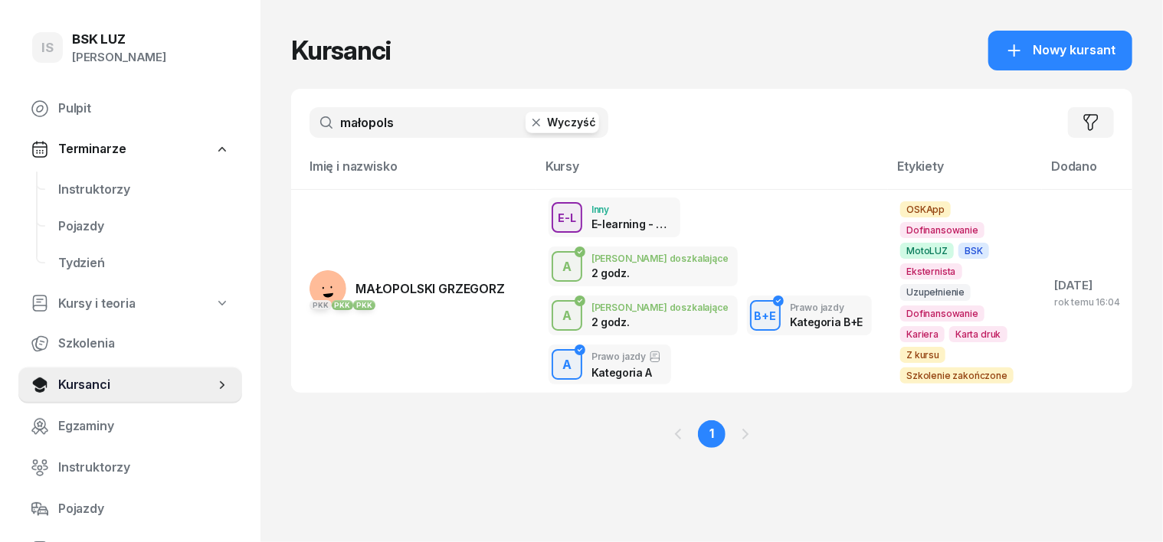
click at [529, 129] on icon "button" at bounding box center [536, 122] width 15 height 15
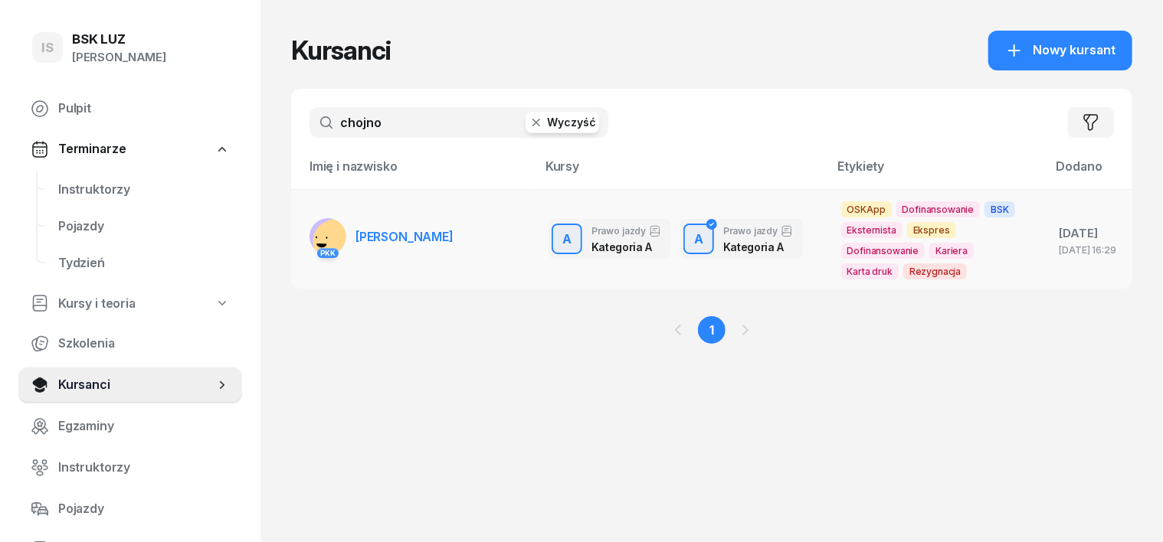
type input "chojno"
click at [305, 231] on rect at bounding box center [335, 241] width 61 height 61
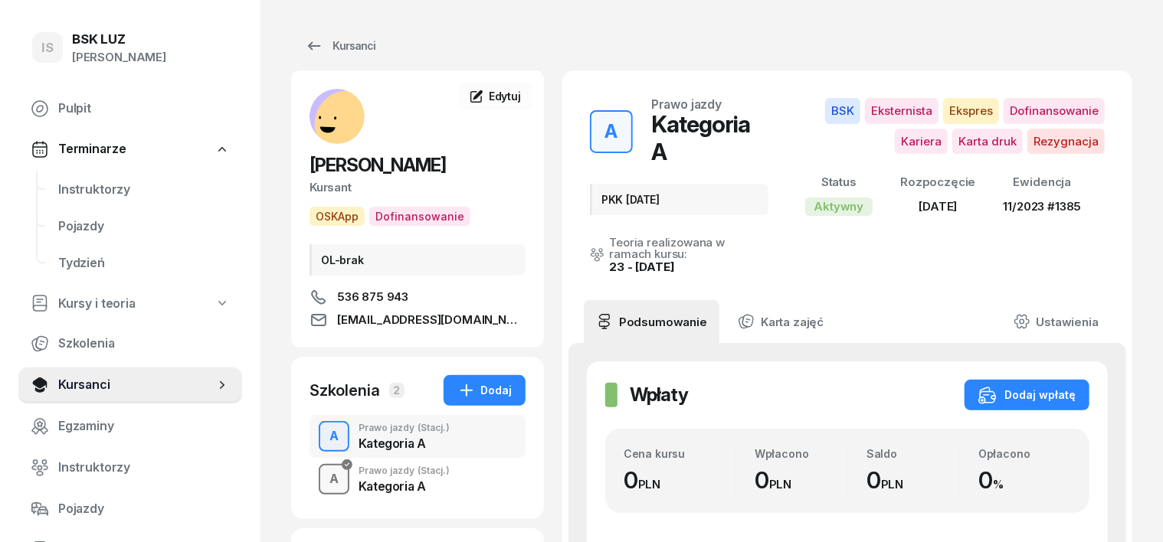
click at [323, 472] on div "A" at bounding box center [333, 479] width 21 height 26
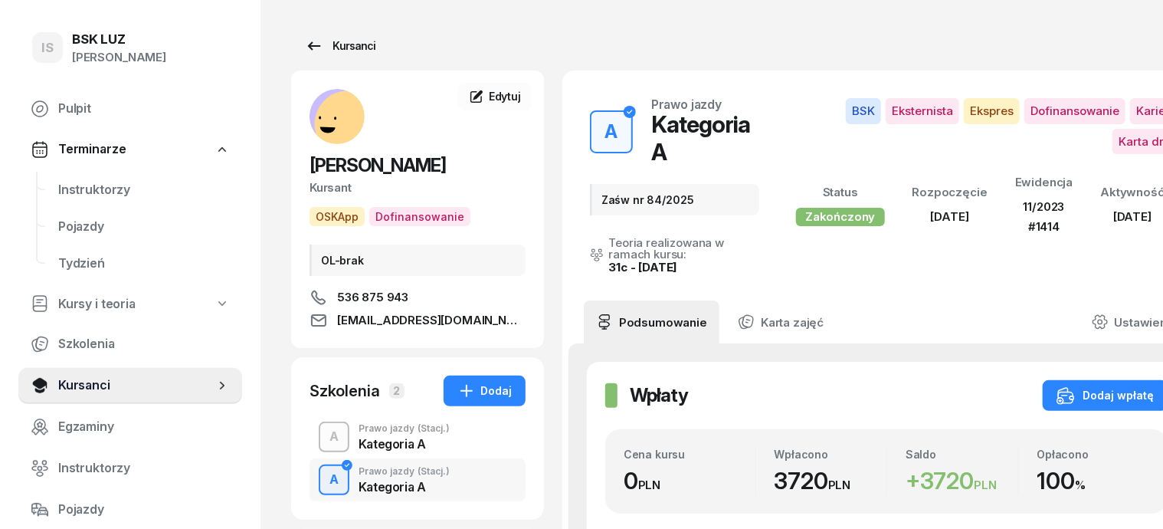
click at [331, 43] on div "Kursanci" at bounding box center [340, 46] width 70 height 18
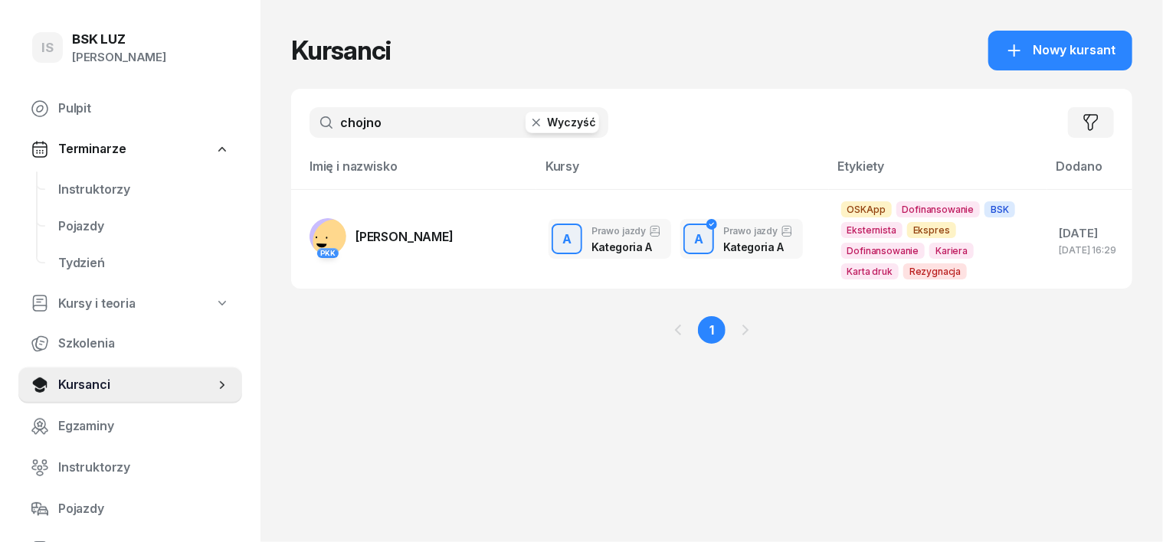
click at [529, 116] on icon "button" at bounding box center [536, 122] width 15 height 15
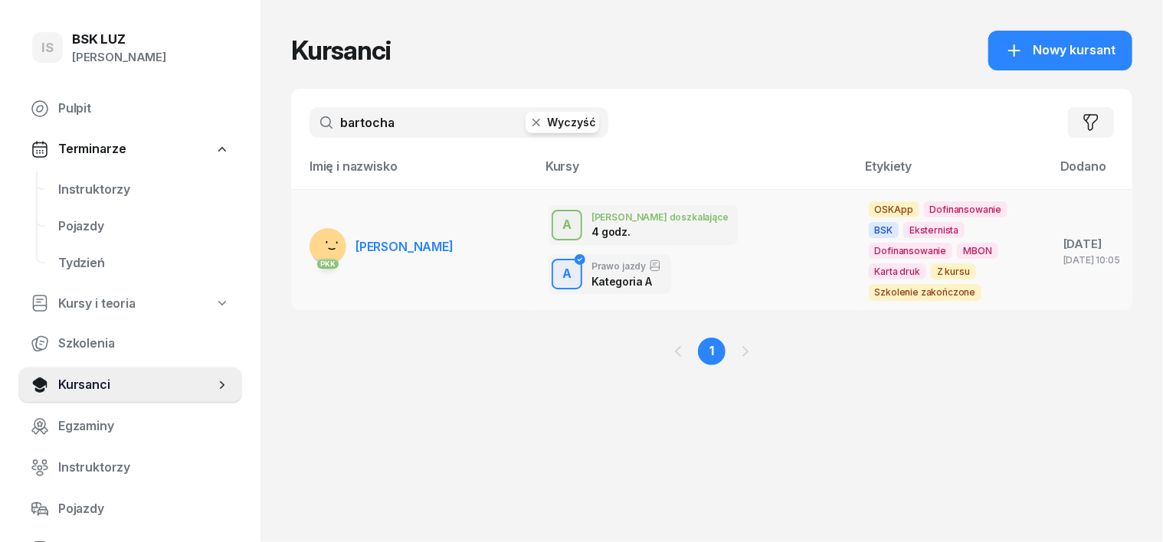
type input "bartocha"
click at [303, 228] on rect at bounding box center [333, 244] width 61 height 61
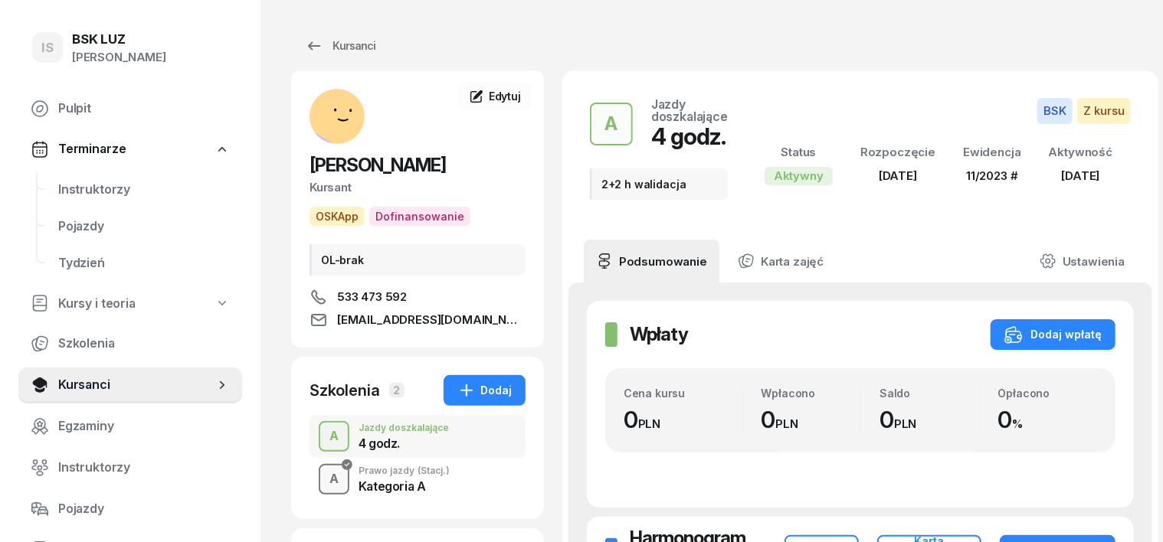
click at [323, 473] on div "A" at bounding box center [333, 479] width 21 height 26
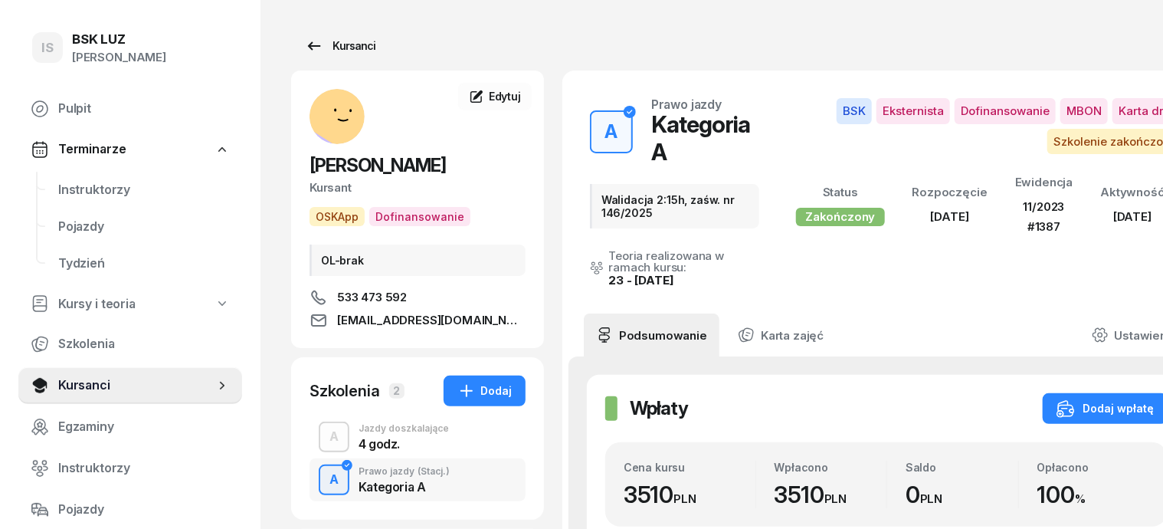
click at [336, 50] on div "Kursanci" at bounding box center [340, 46] width 70 height 18
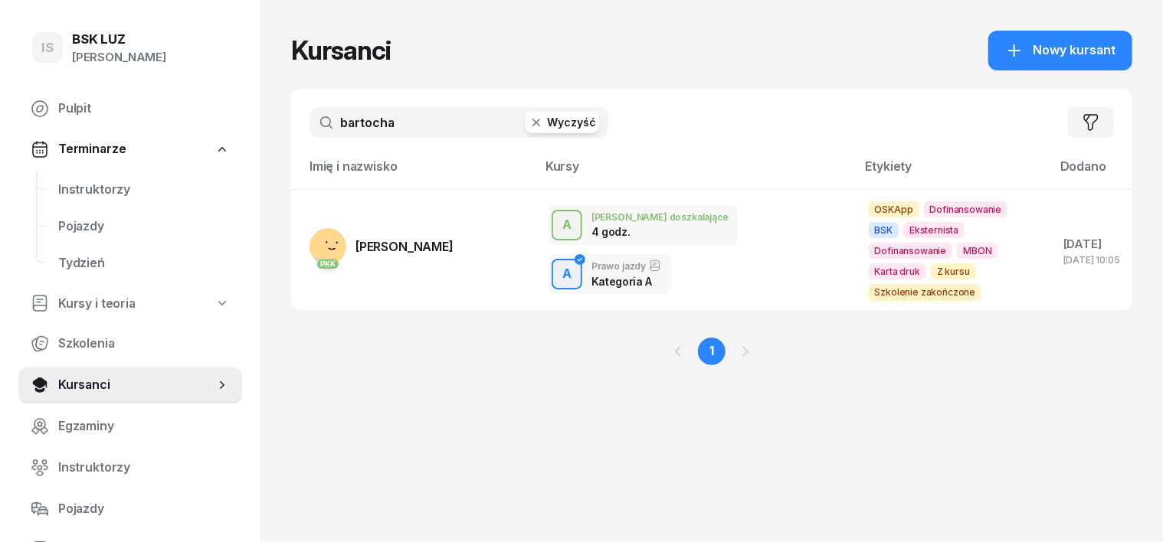
click at [529, 125] on icon "button" at bounding box center [536, 122] width 15 height 15
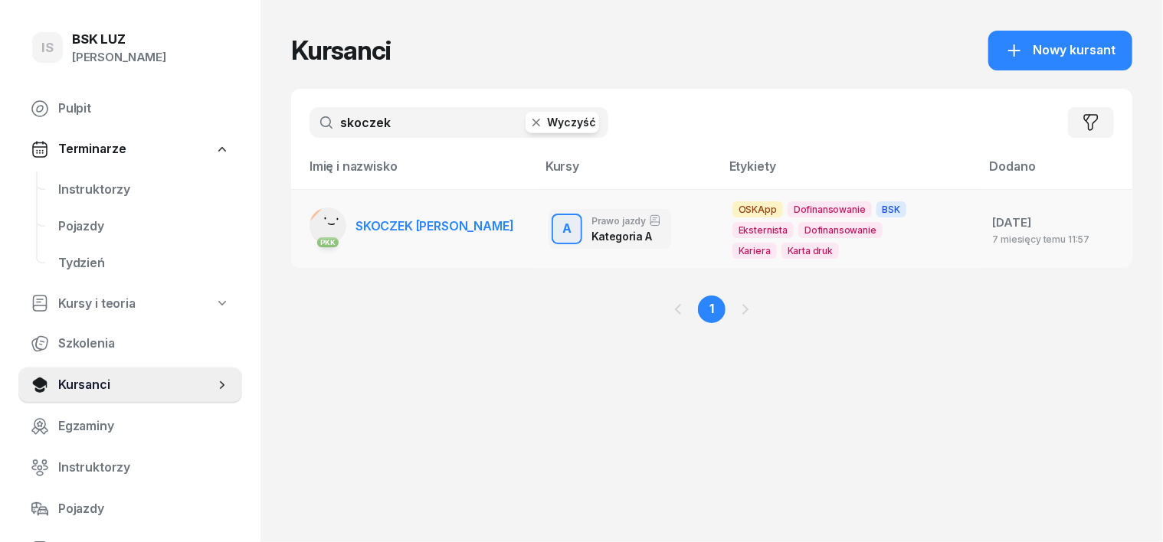
type input "skoczek"
click at [304, 224] on rect at bounding box center [332, 226] width 57 height 57
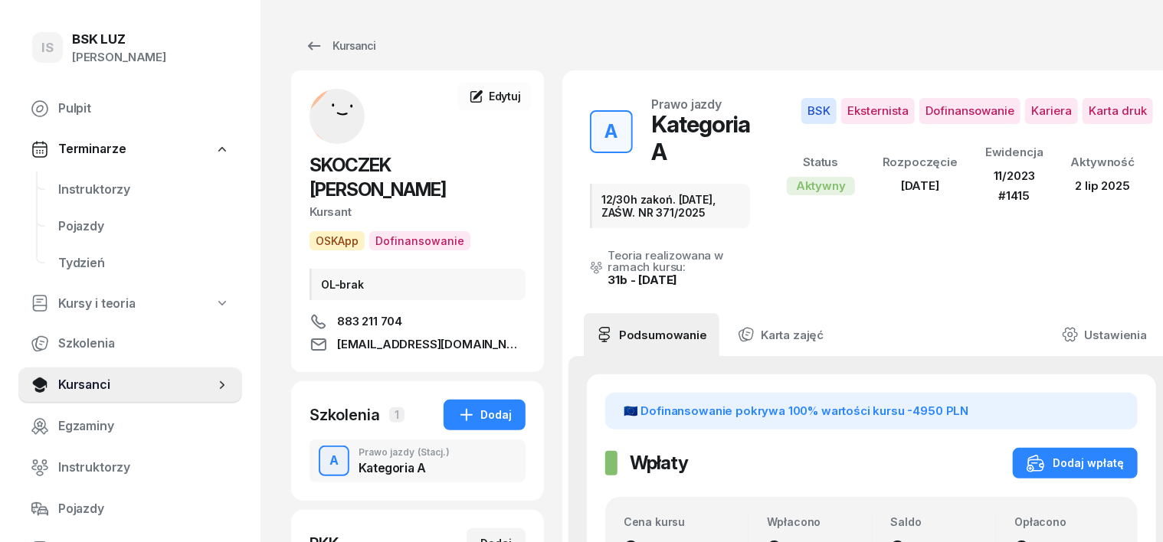
click at [323, 448] on div "A" at bounding box center [333, 461] width 21 height 26
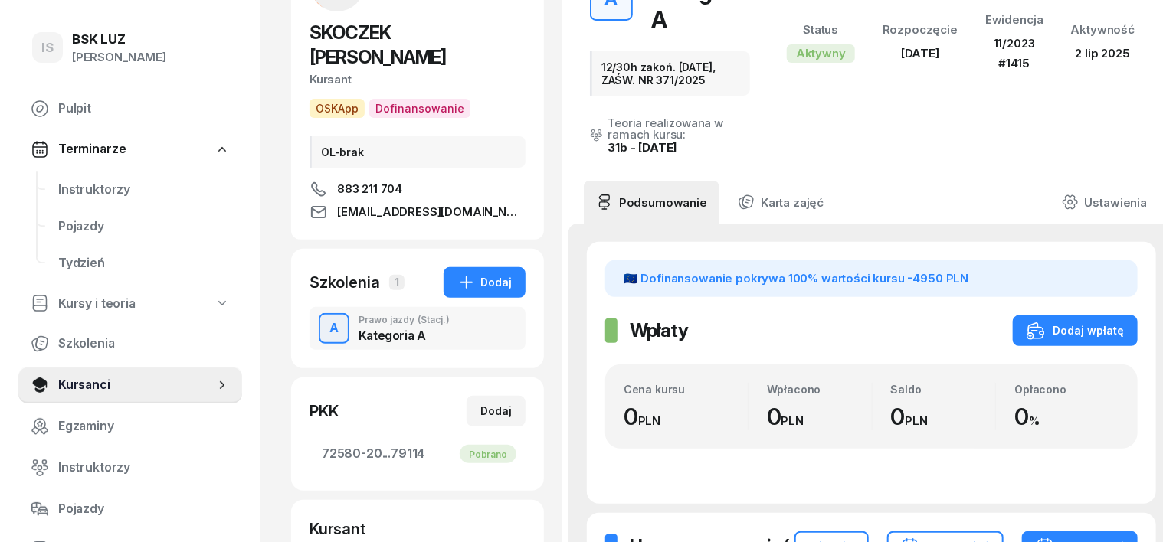
scroll to position [191, 0]
